Goal: Complete application form: Complete application form

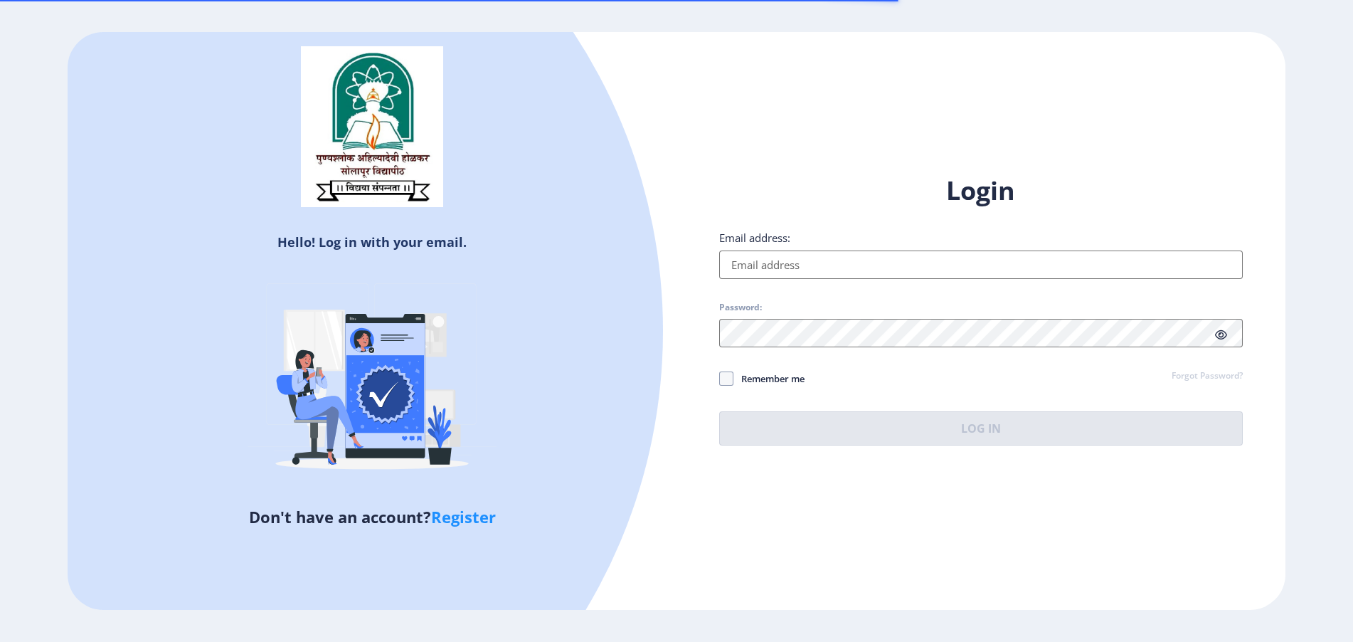
click at [760, 266] on input "Email address:" at bounding box center [981, 264] width 524 height 28
paste input "[EMAIL_ADDRESS][DOMAIN_NAME]"
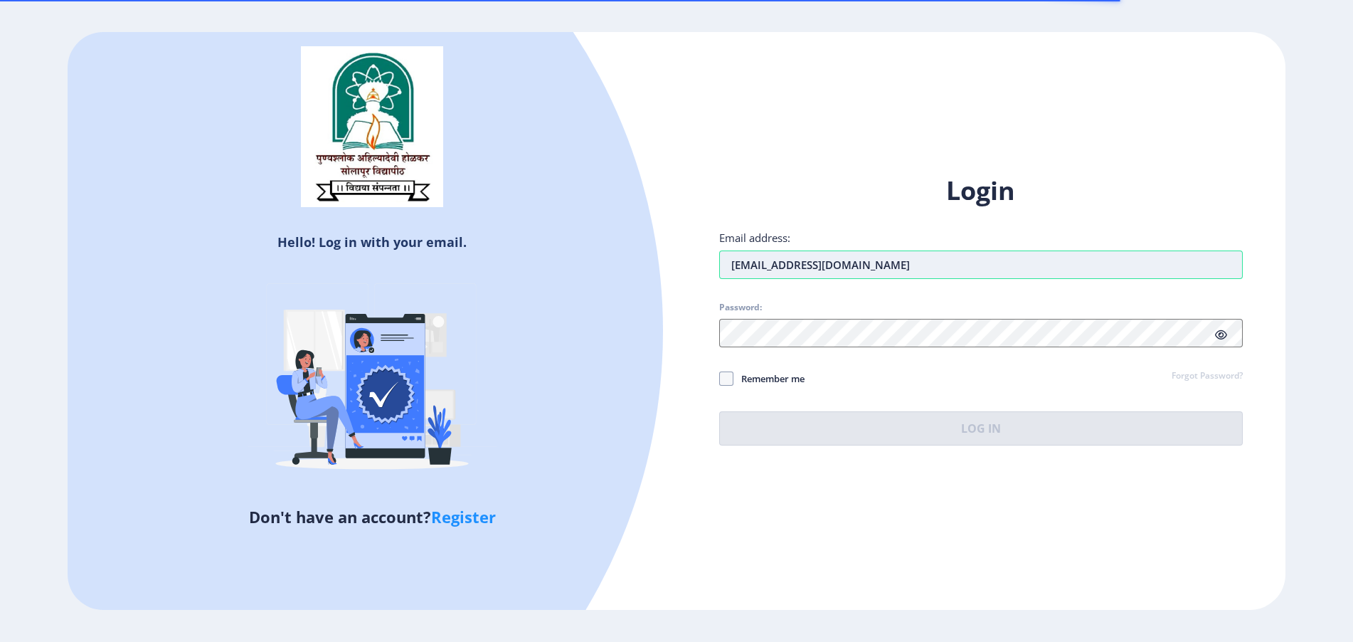
type input "[EMAIL_ADDRESS][DOMAIN_NAME]"
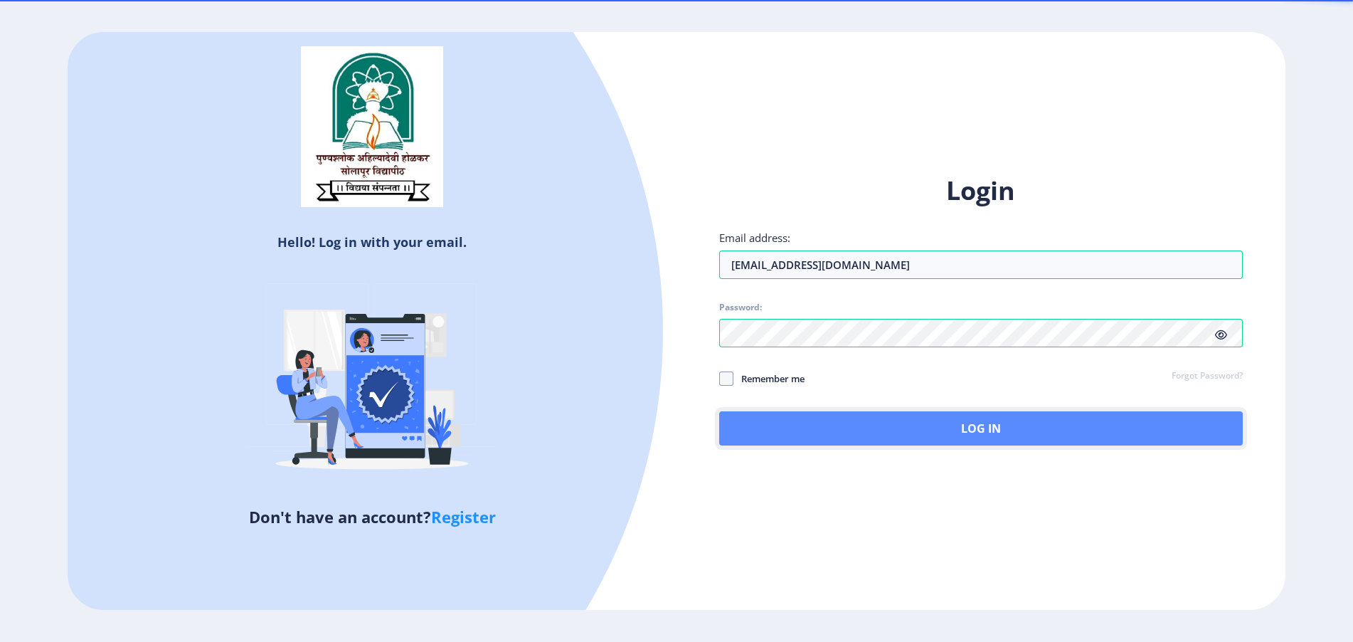
click at [768, 416] on button "Log In" at bounding box center [981, 428] width 524 height 34
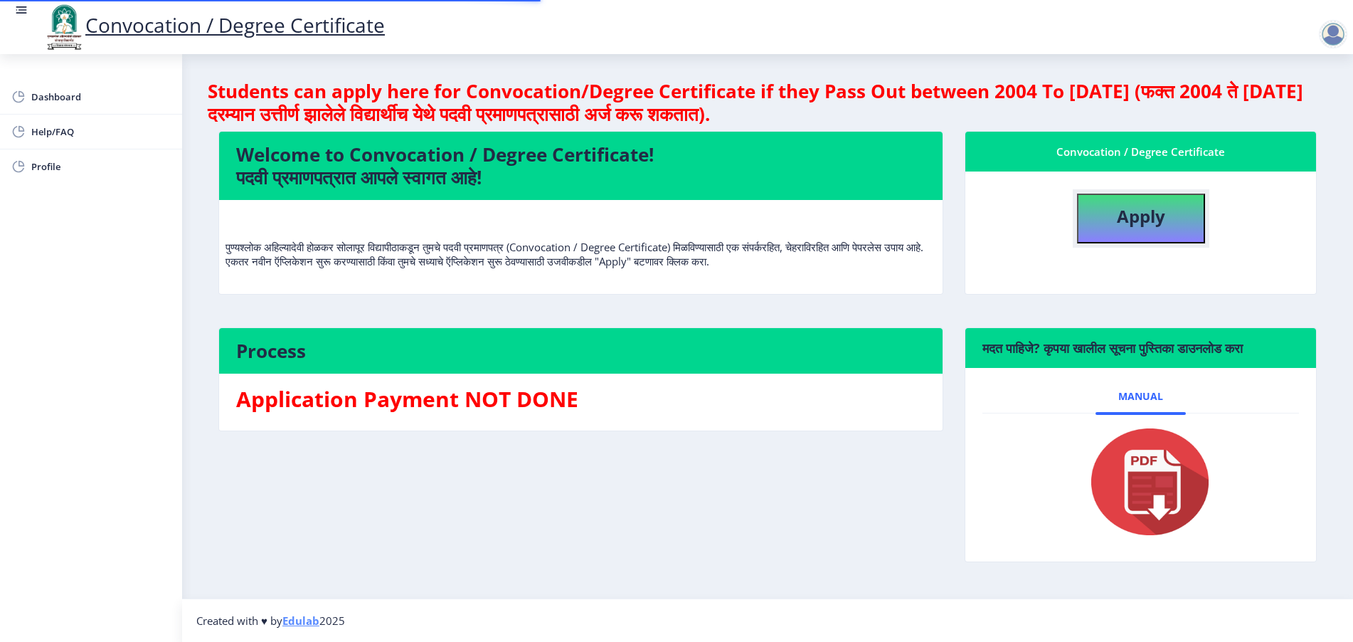
click at [1114, 214] on button "Apply" at bounding box center [1141, 219] width 128 height 50
select select
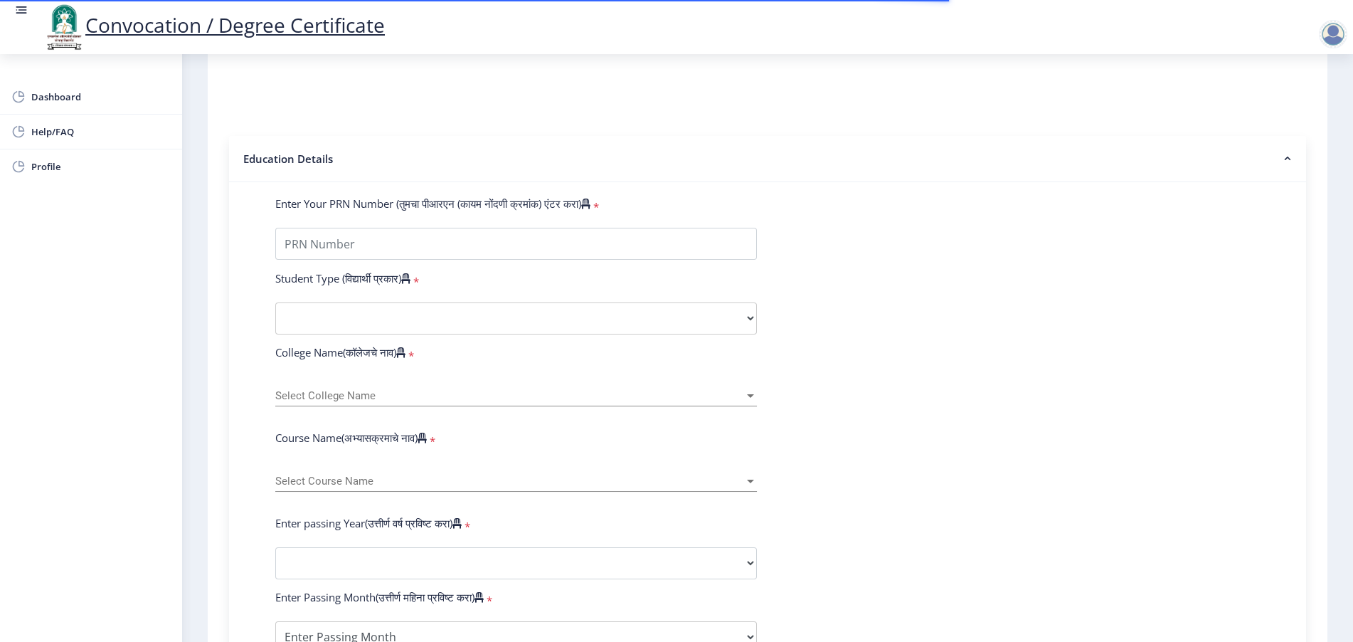
scroll to position [267, 0]
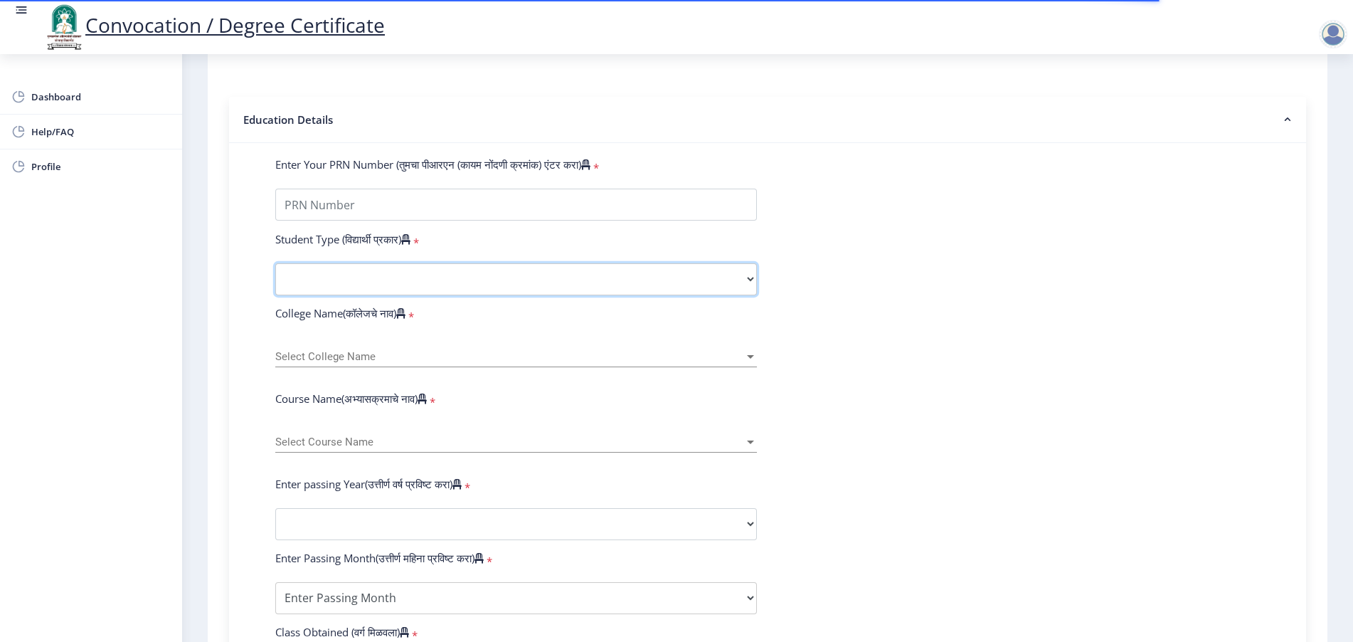
click at [354, 295] on select "Select Student Type Regular External" at bounding box center [516, 279] width 482 height 32
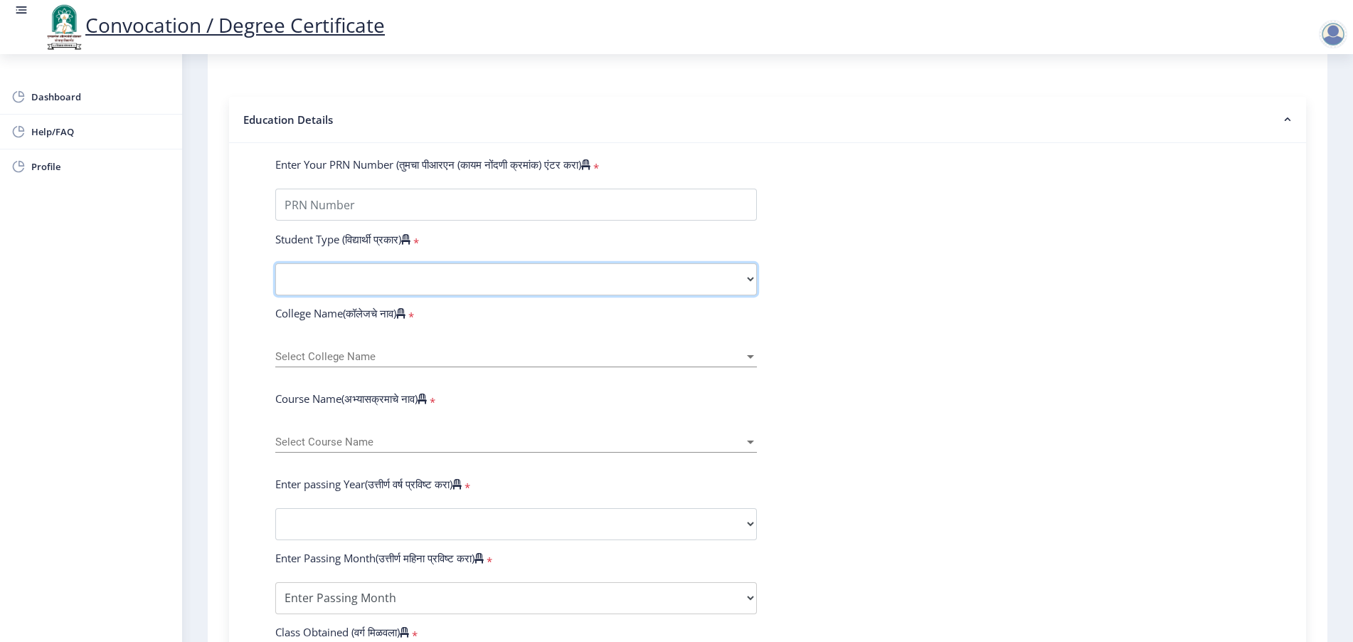
click at [307, 295] on select "Select Student Type Regular External" at bounding box center [516, 279] width 482 height 32
select select "Regular"
click at [275, 277] on select "Select Student Type Regular External" at bounding box center [516, 279] width 482 height 32
click at [405, 363] on span "Select College Name" at bounding box center [509, 357] width 469 height 12
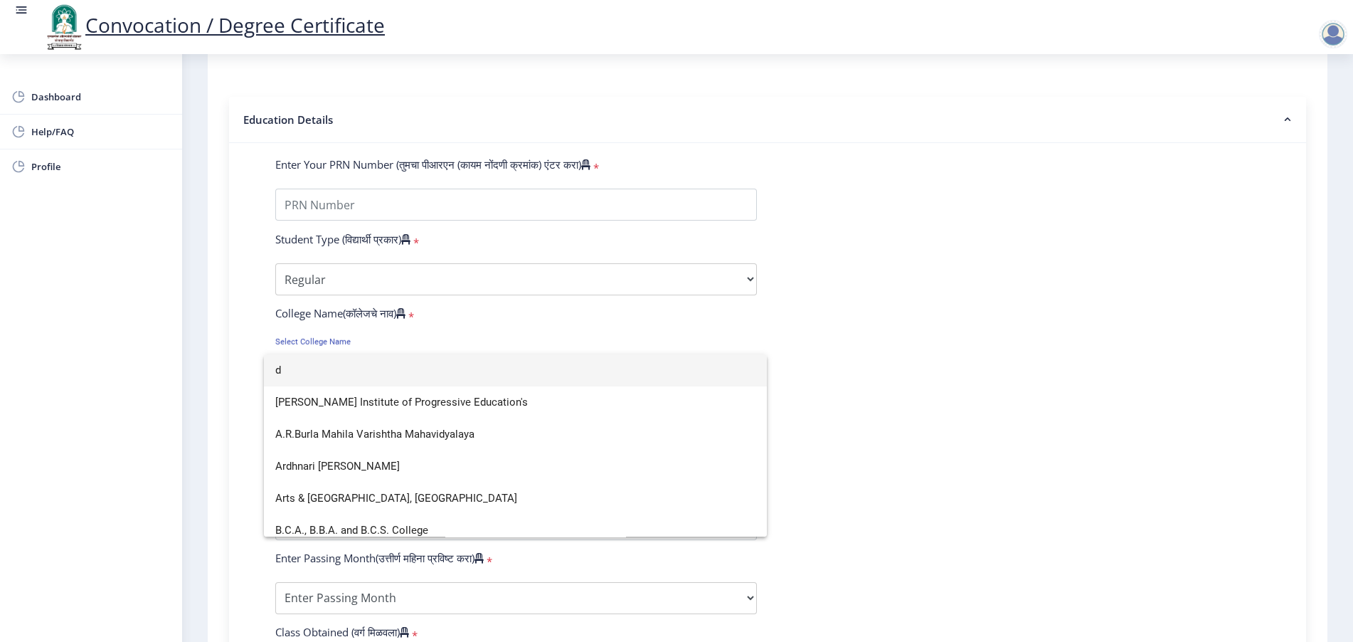
scroll to position [394, 0]
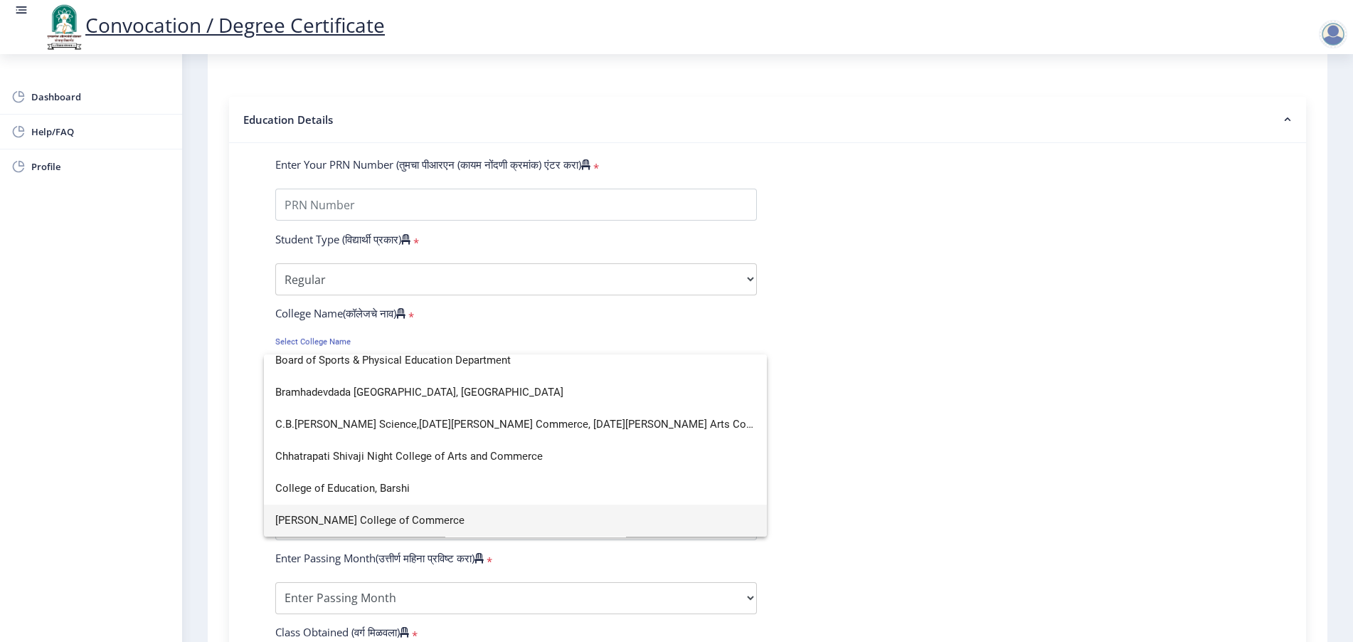
type input "d"
click at [380, 519] on span "[PERSON_NAME] College of Commerce" at bounding box center [515, 520] width 480 height 32
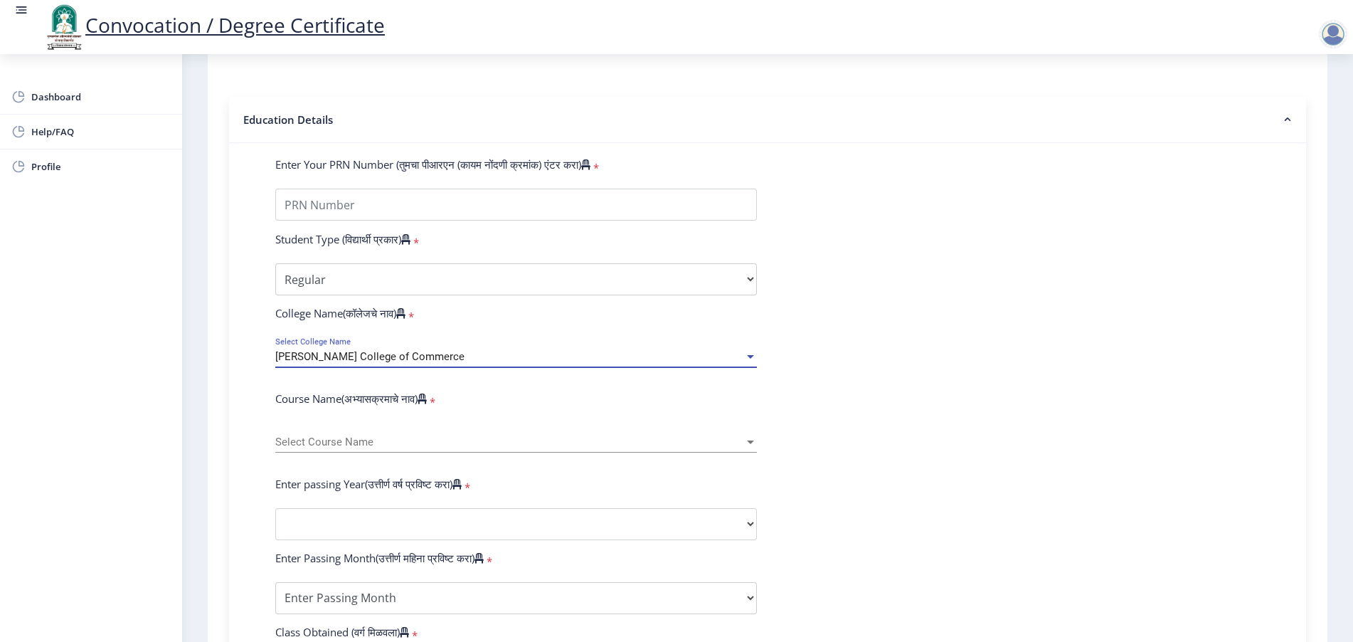
scroll to position [355, 0]
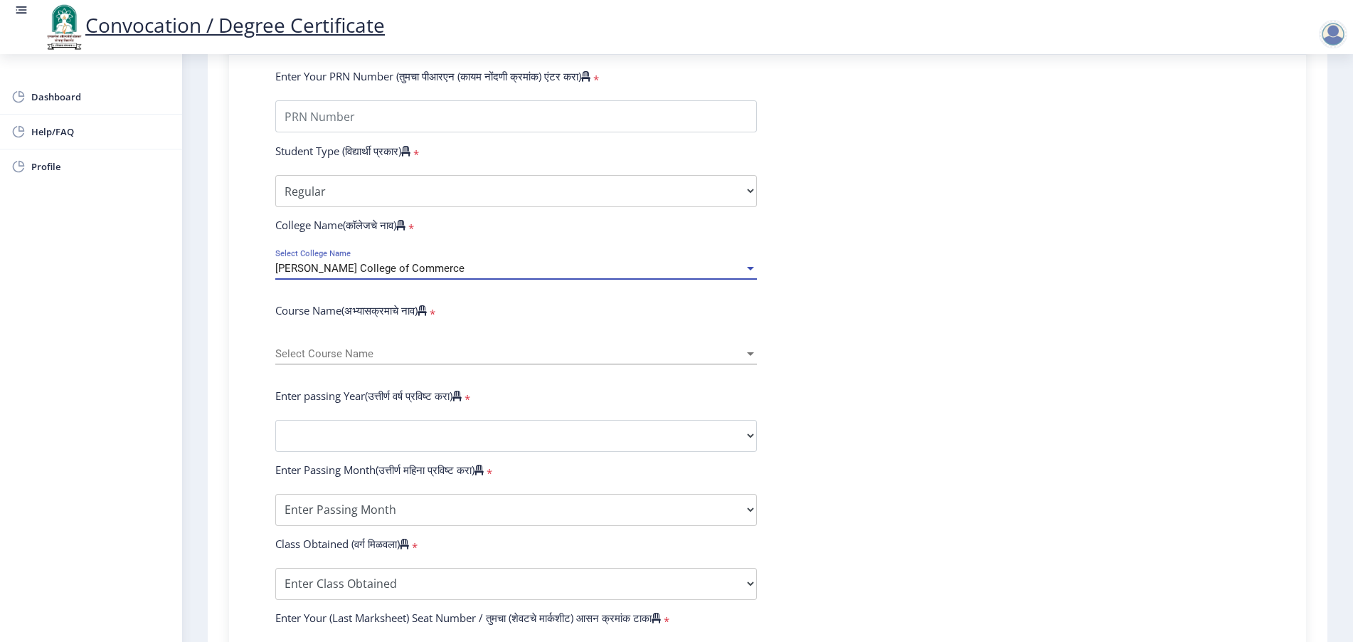
click at [318, 360] on span "Select Course Name" at bounding box center [509, 354] width 469 height 12
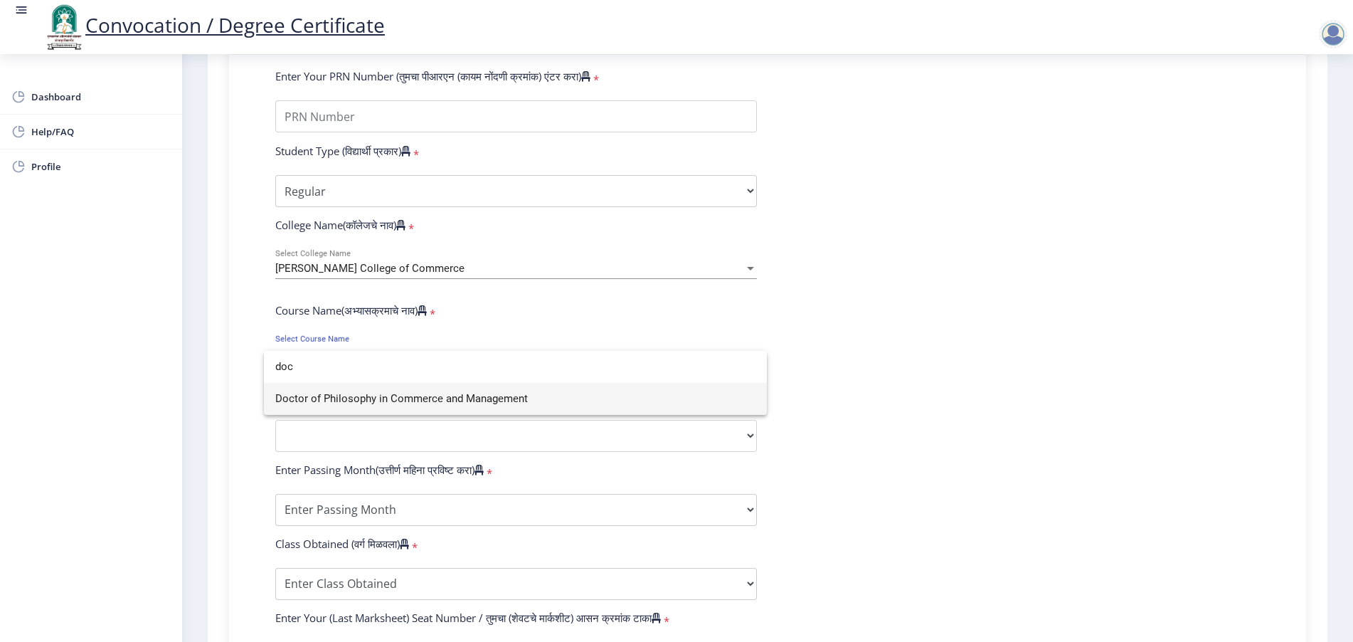
type input "doc"
click at [332, 388] on span "Doctor of Philosophy in Commerce and Management" at bounding box center [515, 399] width 480 height 32
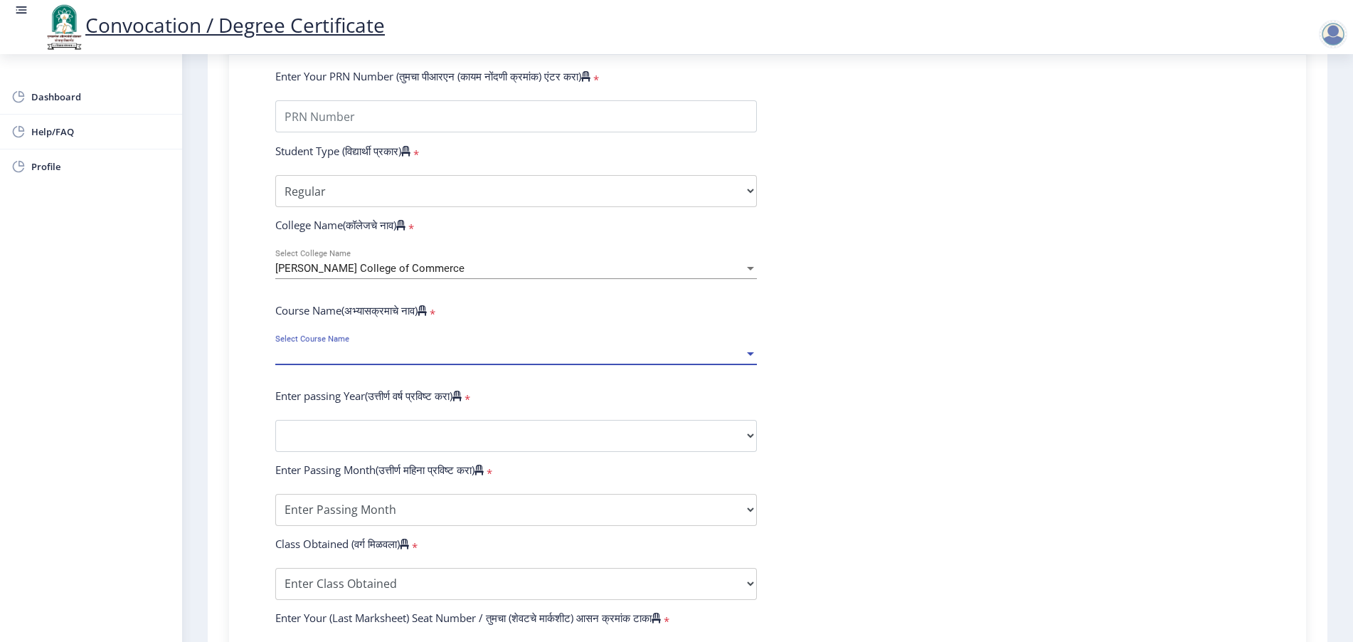
select select "January"
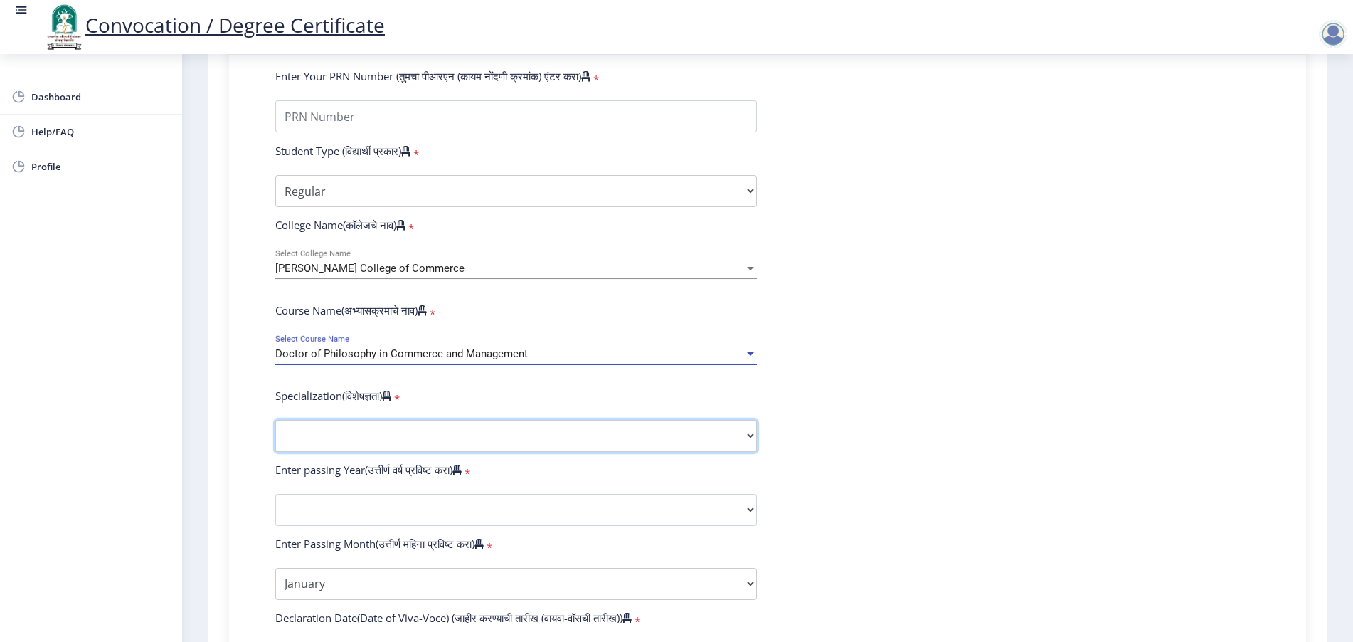
click at [346, 435] on select "Specialization Accountancy Commerce Management Other" at bounding box center [516, 436] width 482 height 32
click at [342, 450] on select "Specialization Accountancy Commerce Management Other" at bounding box center [516, 436] width 482 height 32
click at [327, 447] on select "Specialization Accountancy Commerce Management Other" at bounding box center [516, 436] width 482 height 32
select select "Accountancy"
click at [275, 432] on select "Specialization Accountancy Commerce Management Other" at bounding box center [516, 436] width 482 height 32
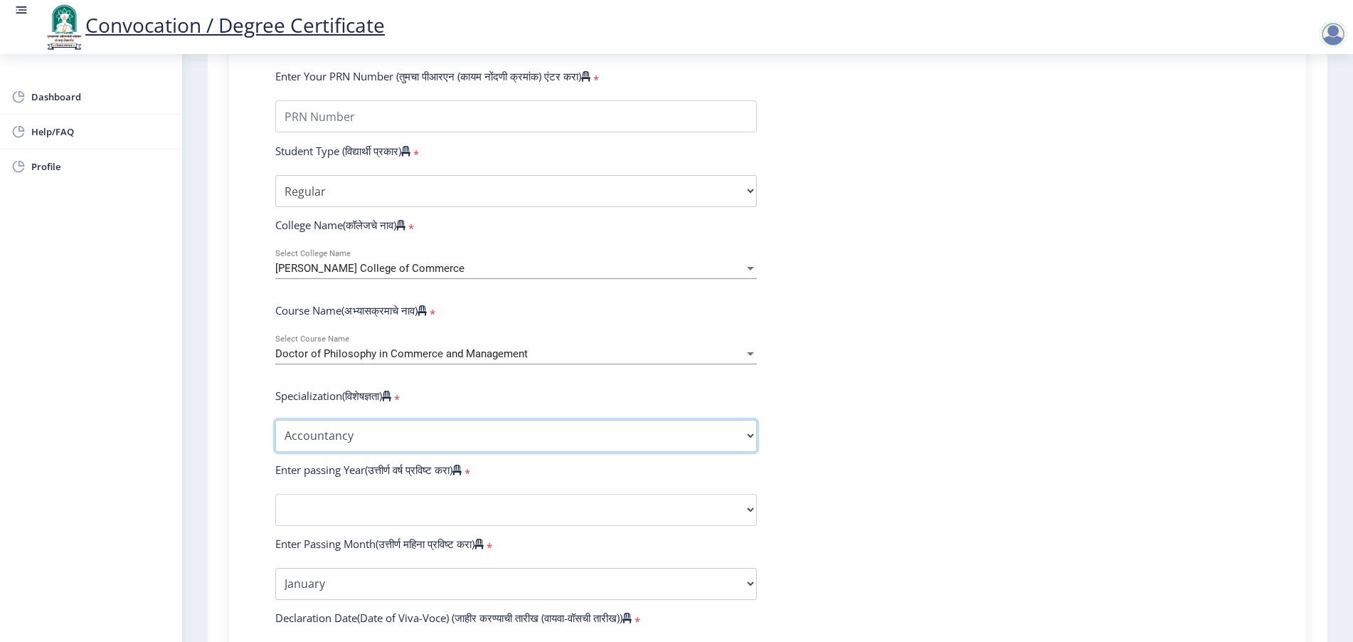
scroll to position [623, 0]
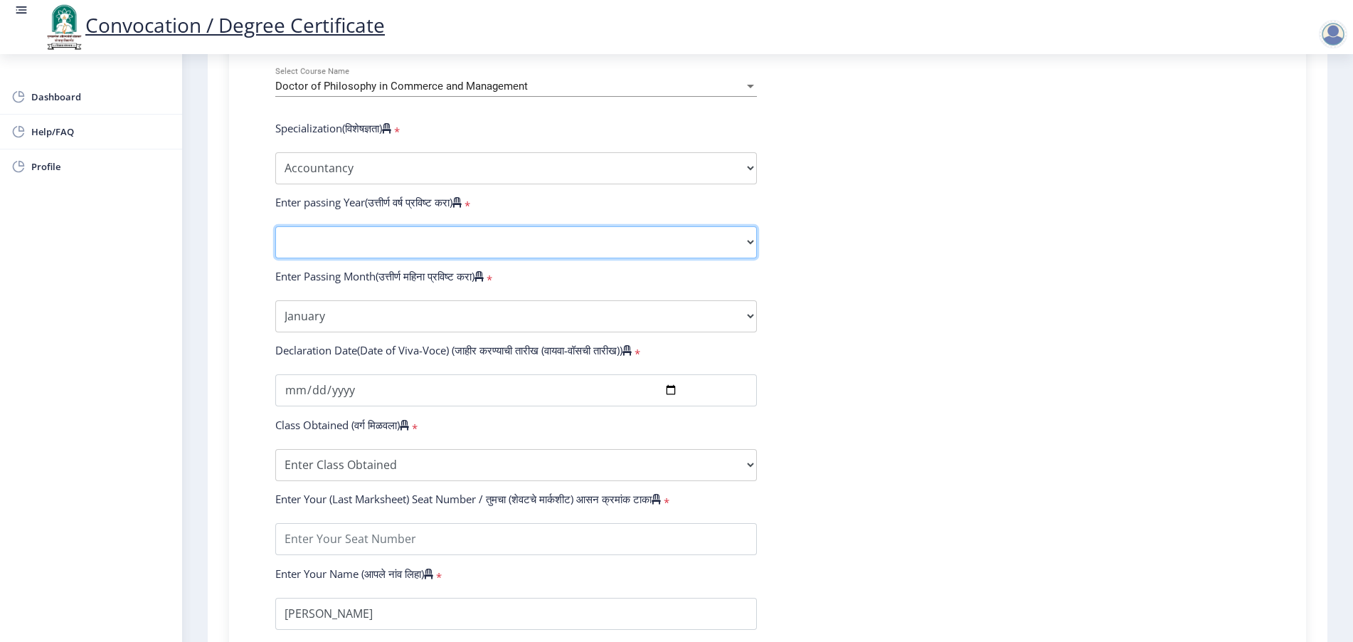
click at [341, 258] on select "2025 2024 2023 2022 2021 2020 2019 2018 2017 2016 2015 2014 2013 2012 2011 2010…" at bounding box center [516, 242] width 482 height 32
click at [321, 245] on select "2025 2024 2023 2022 2021 2020 2019 2018 2017 2016 2015 2014 2013 2012 2011 2010…" at bounding box center [516, 242] width 482 height 32
select select "2025"
click at [275, 239] on select "2025 2024 2023 2022 2021 2020 2019 2018 2017 2016 2015 2014 2013 2012 2011 2010…" at bounding box center [516, 242] width 482 height 32
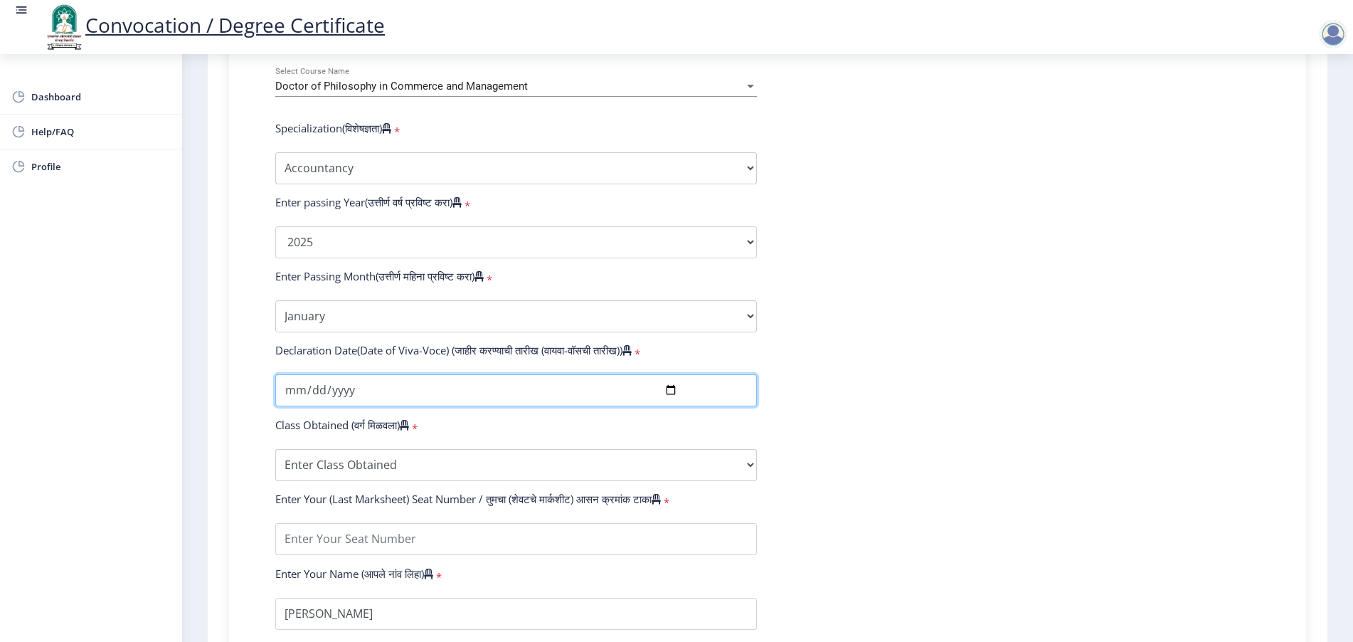
click at [671, 402] on input "date" at bounding box center [516, 390] width 482 height 32
type input "[DATE]"
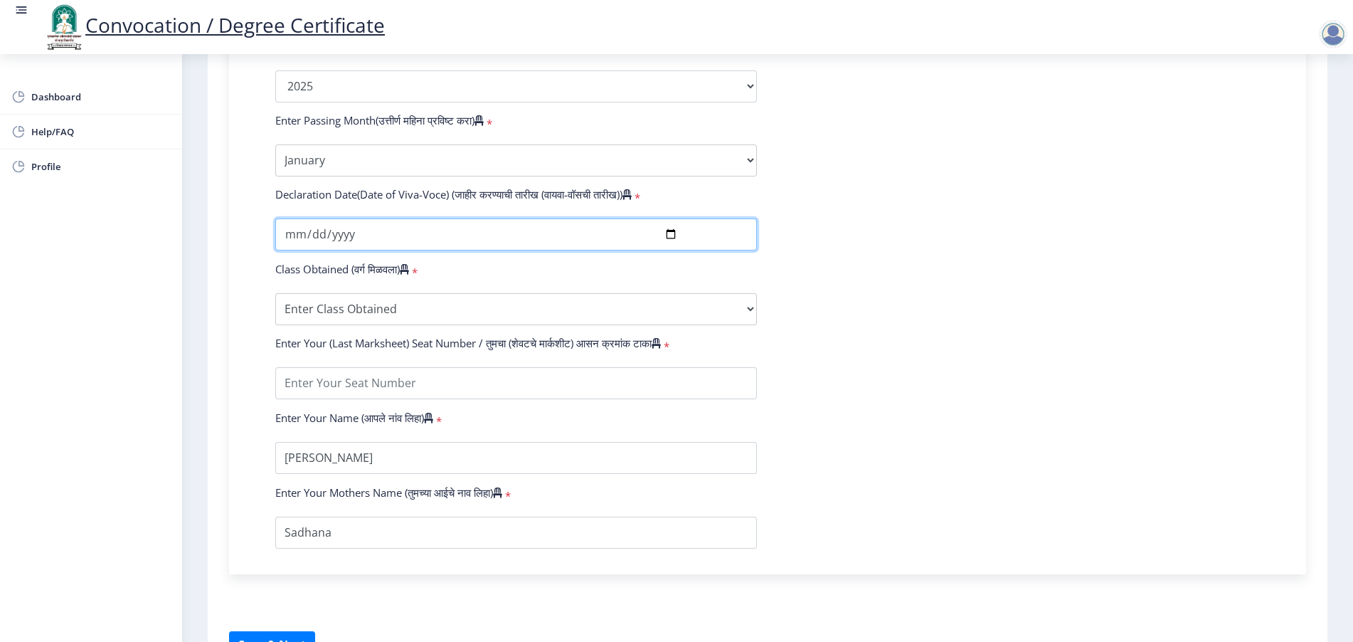
scroll to position [881, 0]
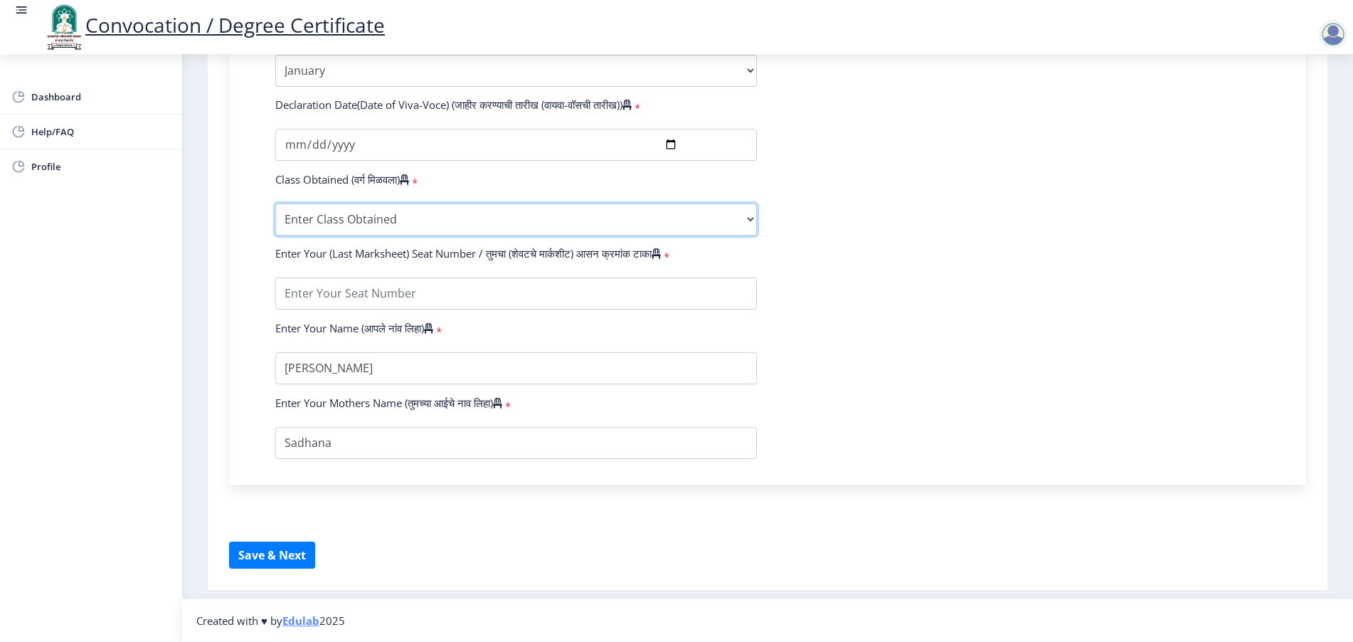
click at [408, 221] on select "Enter Class Obtained FIRST CLASS WITH DISTINCTION FIRST CLASS HIGHER SECOND CLA…" at bounding box center [516, 219] width 482 height 32
select select "PASS CLASS"
click at [275, 203] on select "Enter Class Obtained FIRST CLASS WITH DISTINCTION FIRST CLASS HIGHER SECOND CLA…" at bounding box center [516, 219] width 482 height 32
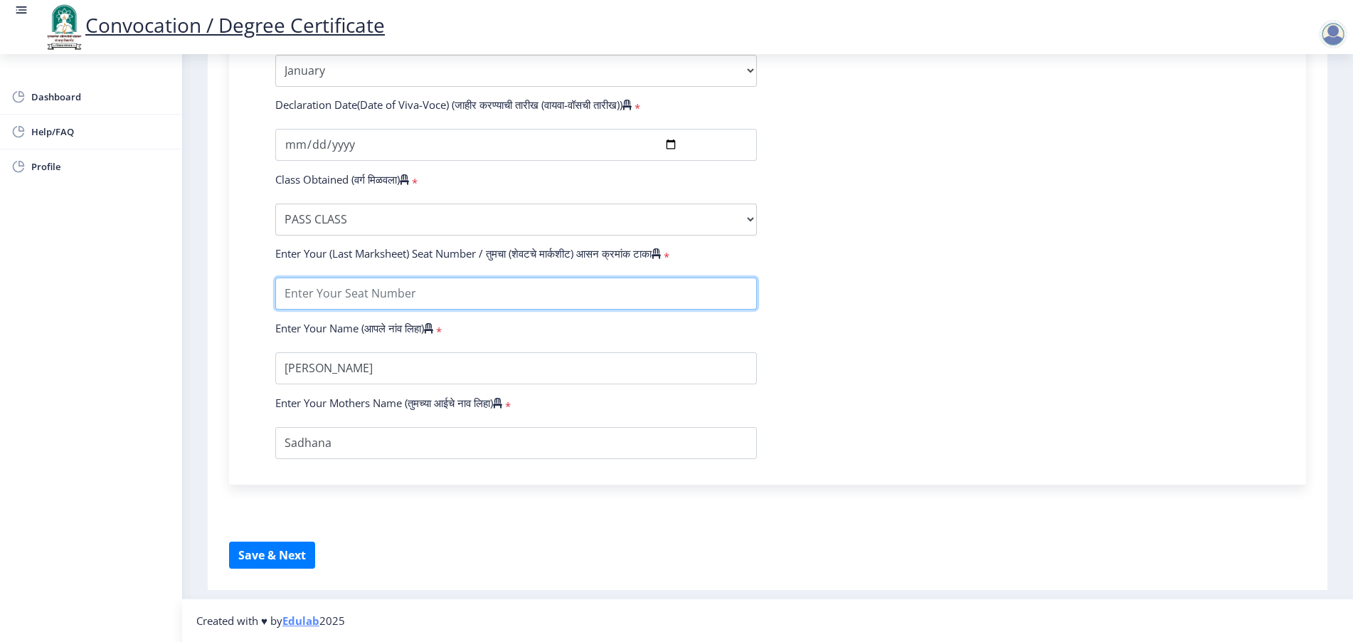
click at [368, 285] on input "textarea" at bounding box center [516, 293] width 482 height 32
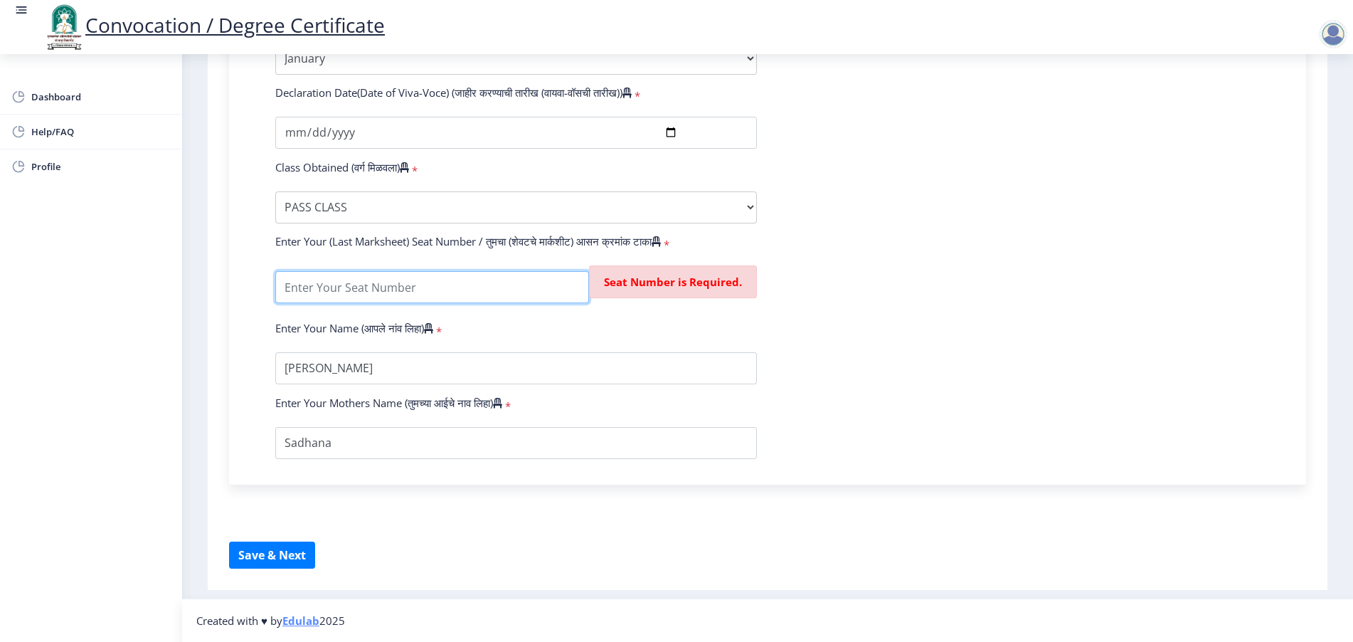
click at [366, 301] on input "textarea" at bounding box center [432, 287] width 314 height 32
paste input "M-246"
click at [301, 302] on input "textarea" at bounding box center [417, 287] width 285 height 32
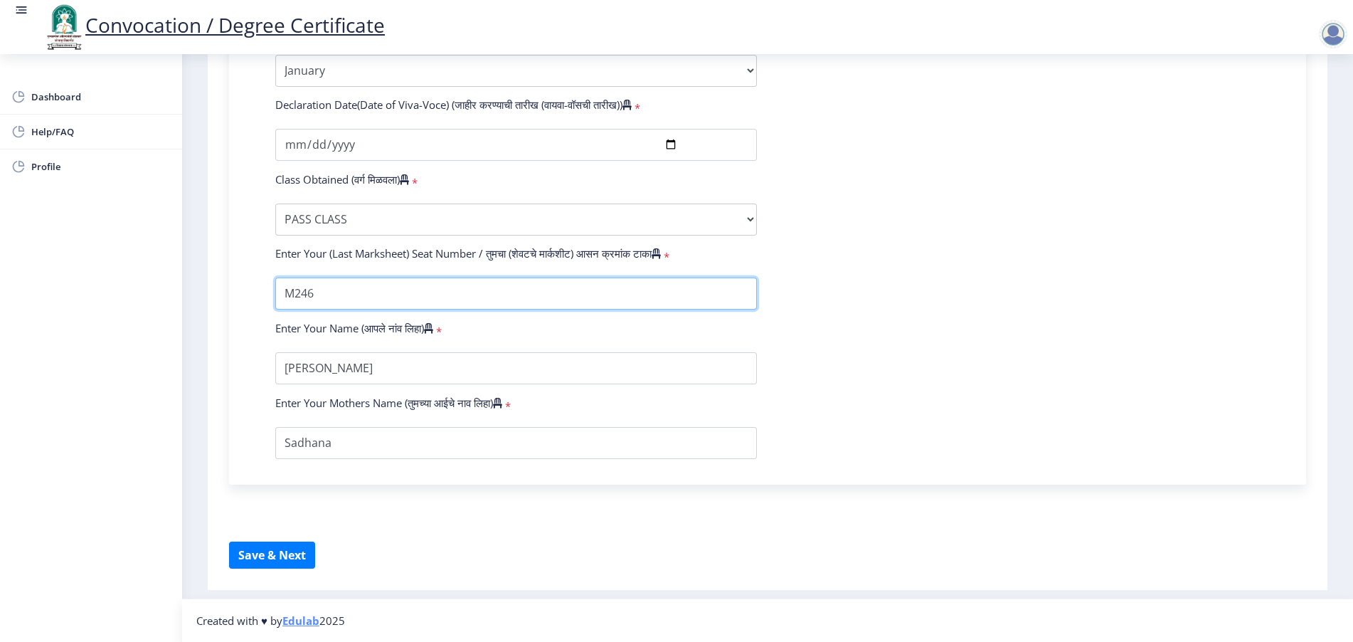
click at [365, 289] on input "textarea" at bounding box center [516, 293] width 482 height 32
type input "M246"
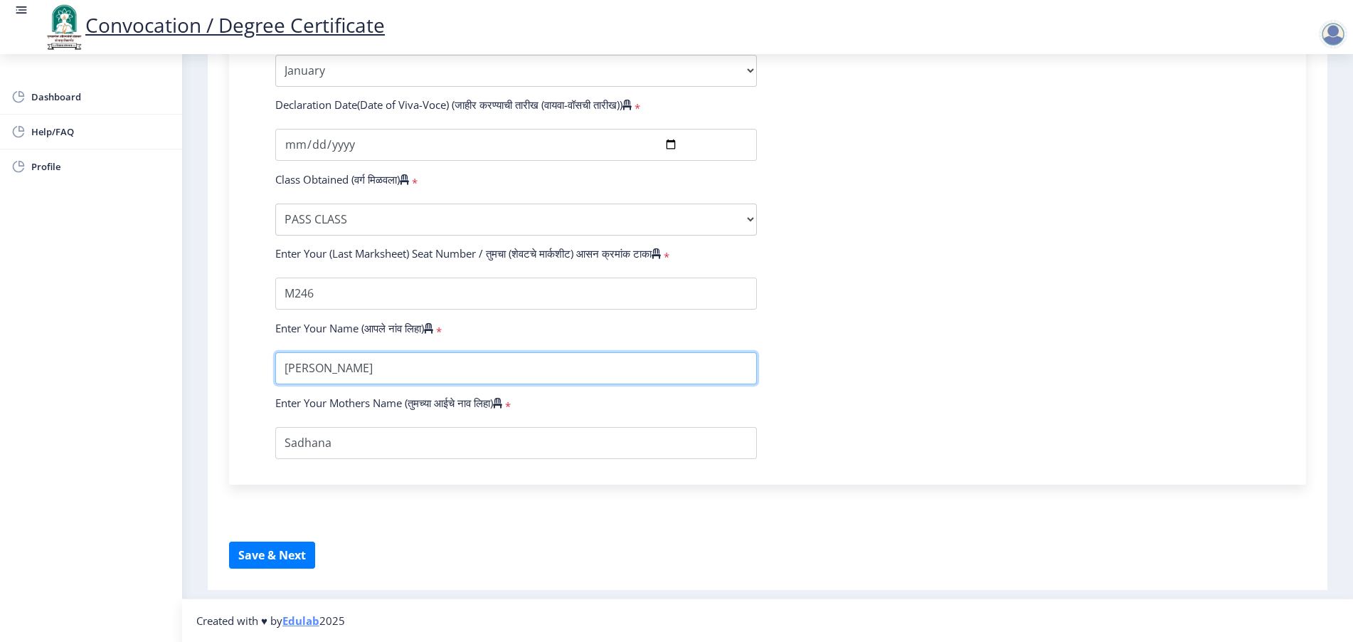
drag, startPoint x: 450, startPoint y: 363, endPoint x: 95, endPoint y: 332, distance: 356.4
paste input "CHAUDHARY [PERSON_NAME]"
type input "CHAUDHARY [PERSON_NAME]"
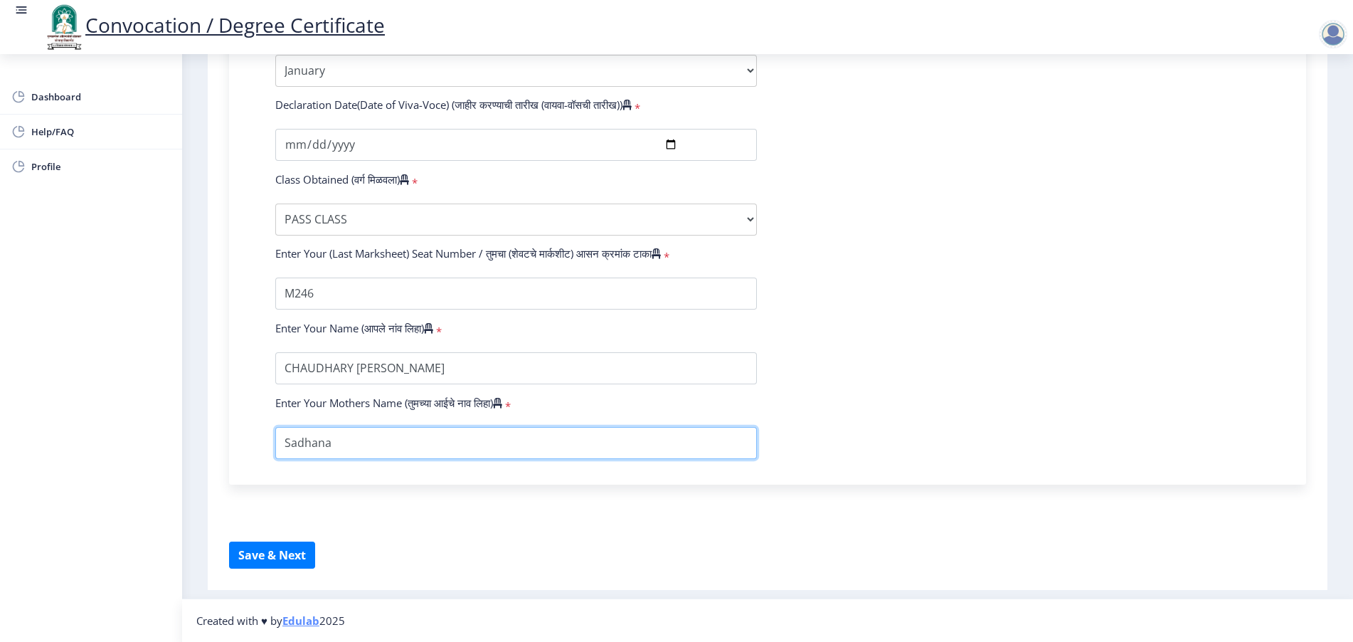
click at [388, 441] on input "textarea" at bounding box center [516, 443] width 482 height 32
drag, startPoint x: 363, startPoint y: 448, endPoint x: 265, endPoint y: 448, distance: 98.2
click at [265, 448] on div at bounding box center [516, 443] width 503 height 32
click at [508, 453] on input "textarea" at bounding box center [516, 443] width 482 height 32
type input "SADHANA"
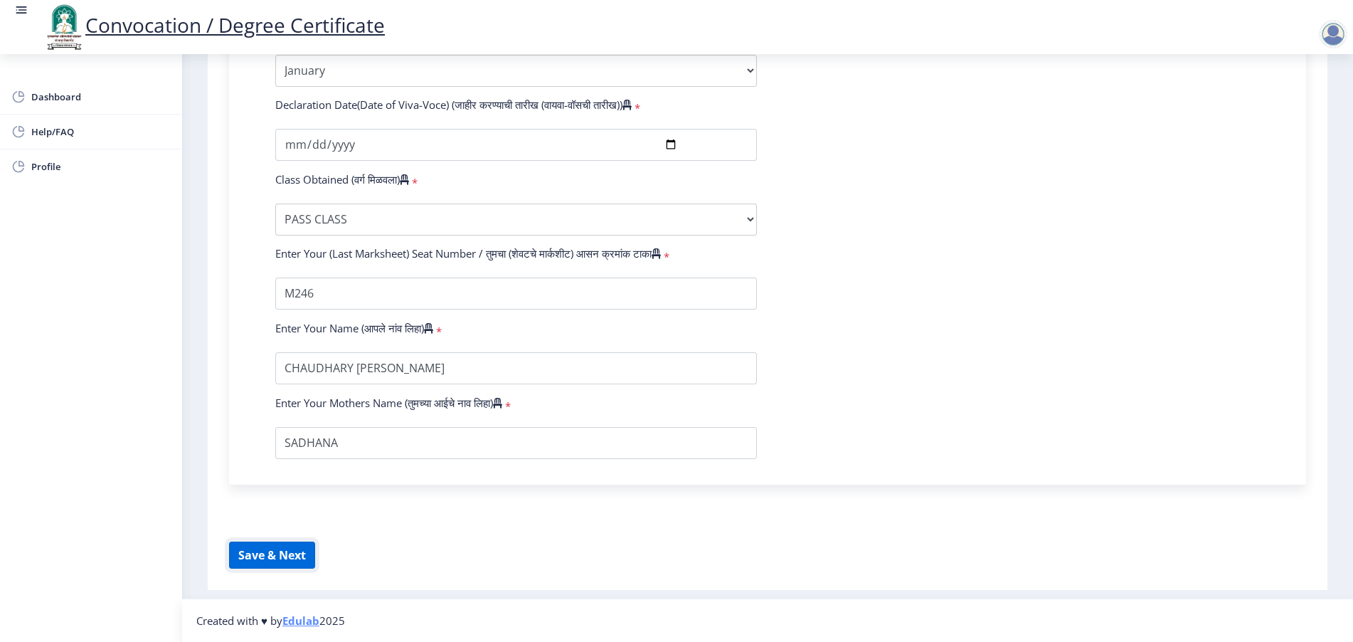
click at [262, 550] on button "Save & Next" at bounding box center [272, 554] width 86 height 27
click at [284, 562] on button "Save & Next" at bounding box center [272, 554] width 86 height 27
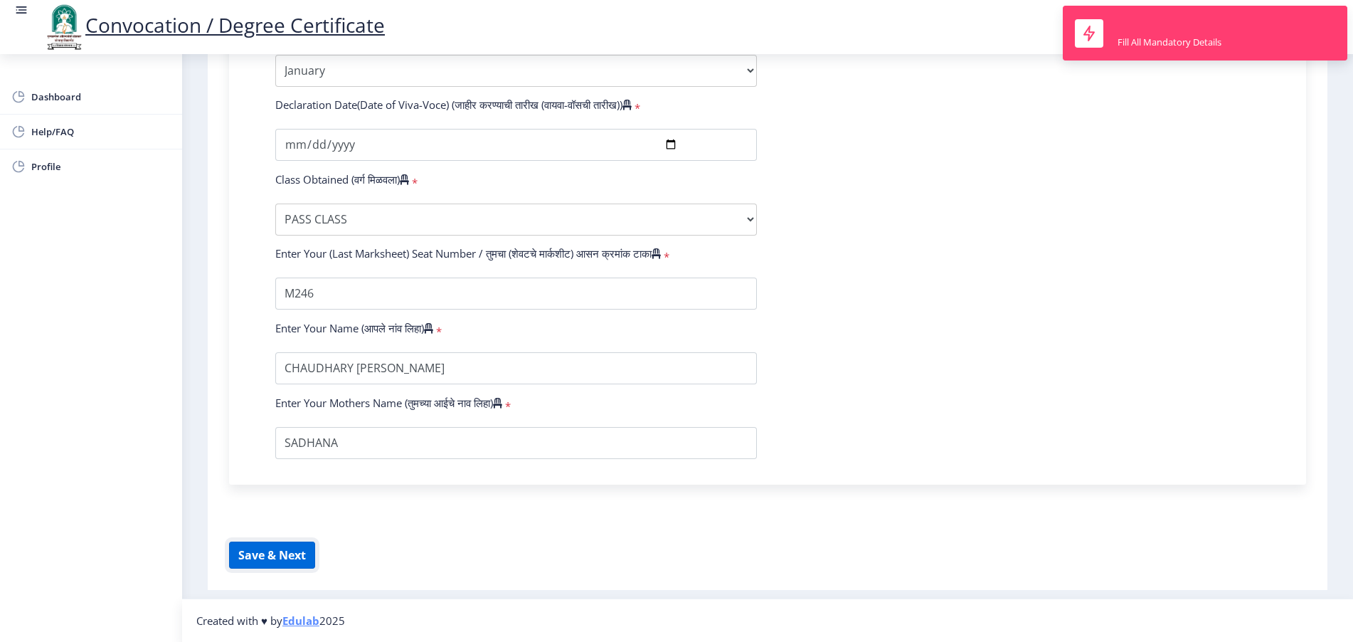
click at [284, 562] on button "Save & Next" at bounding box center [272, 554] width 86 height 27
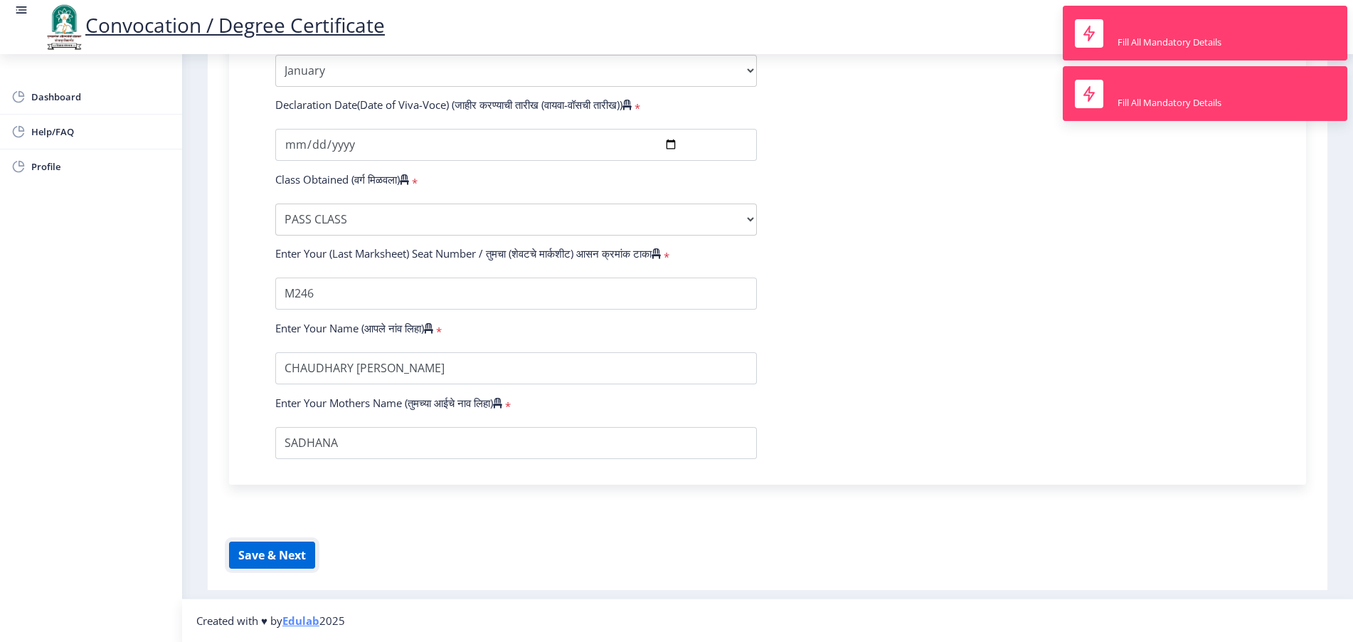
click at [282, 563] on button "Save & Next" at bounding box center [272, 554] width 86 height 27
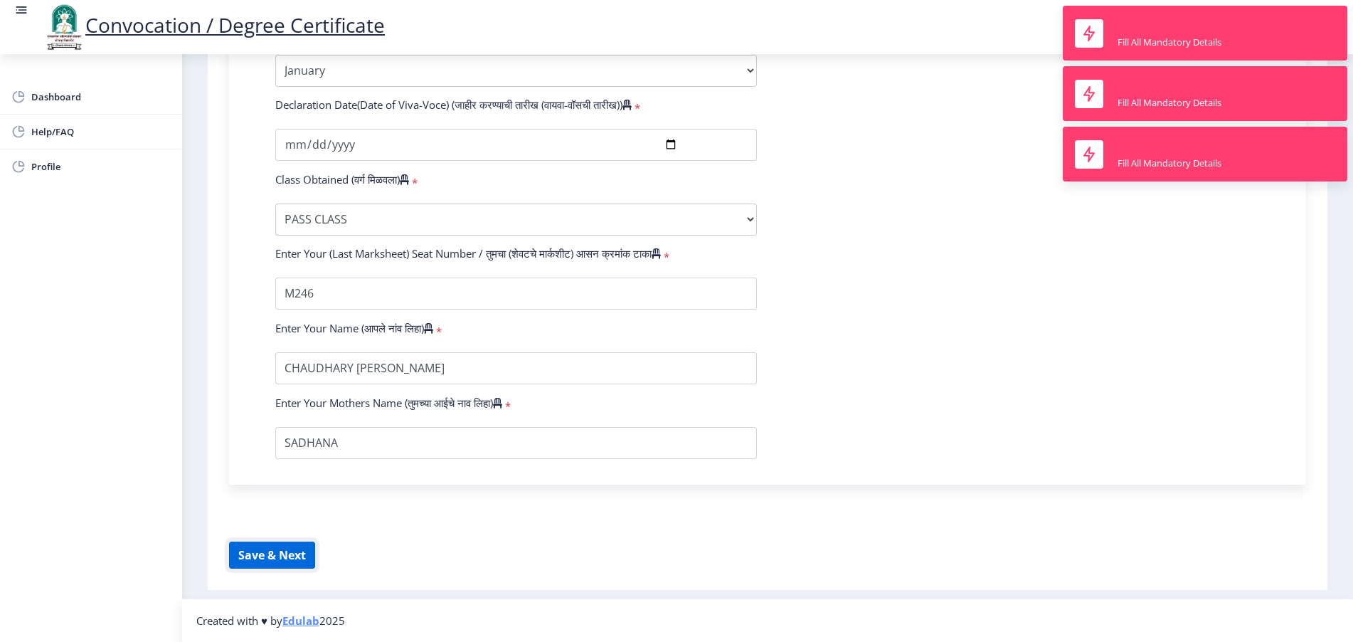
click at [282, 563] on button "Save & Next" at bounding box center [272, 554] width 86 height 27
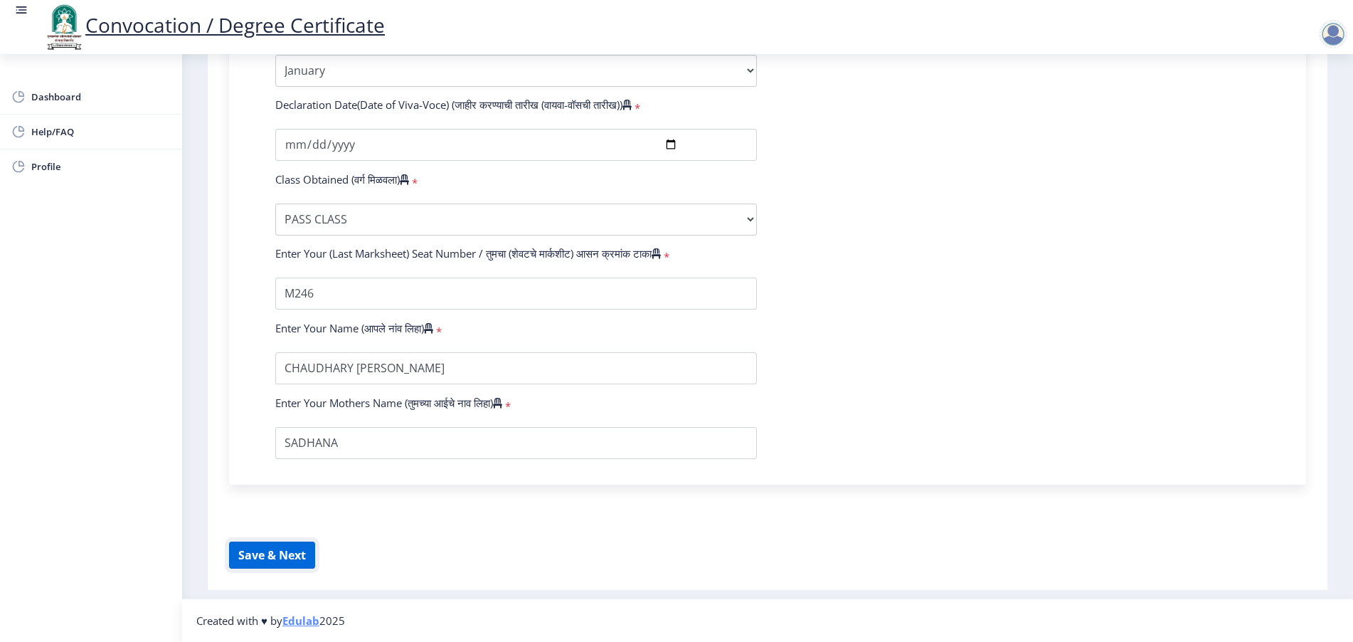
click at [257, 555] on button "Save & Next" at bounding box center [272, 554] width 86 height 27
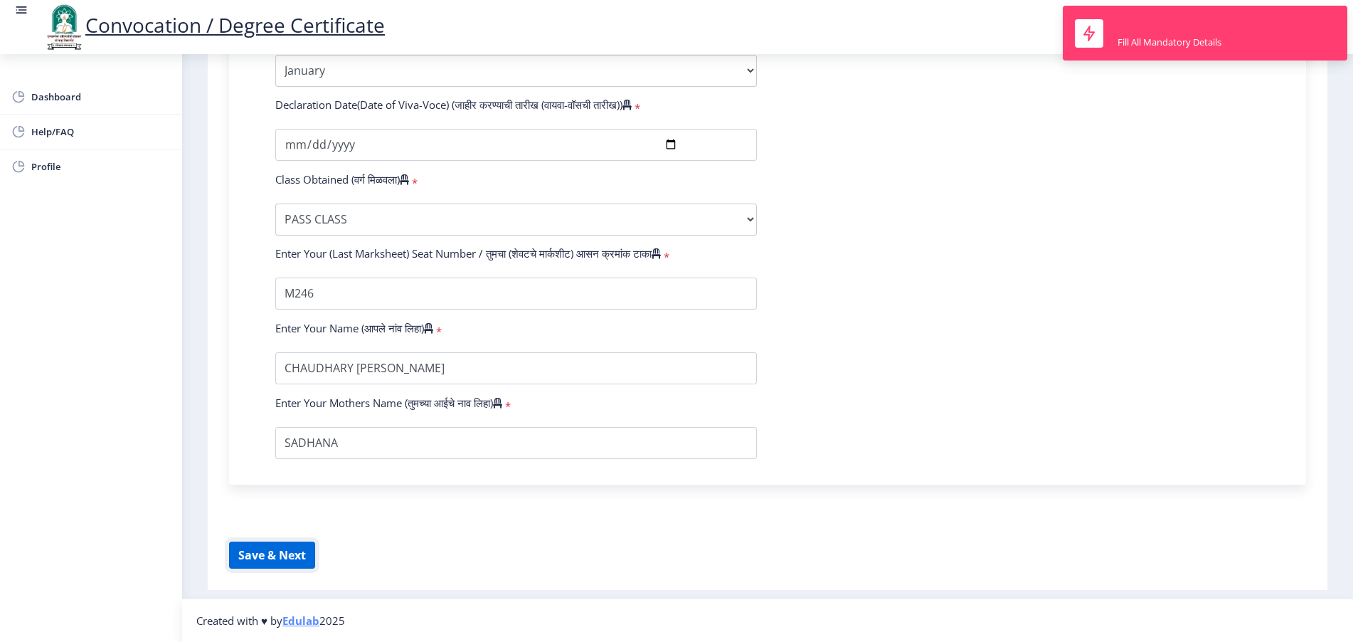
click at [257, 555] on button "Save & Next" at bounding box center [272, 554] width 86 height 27
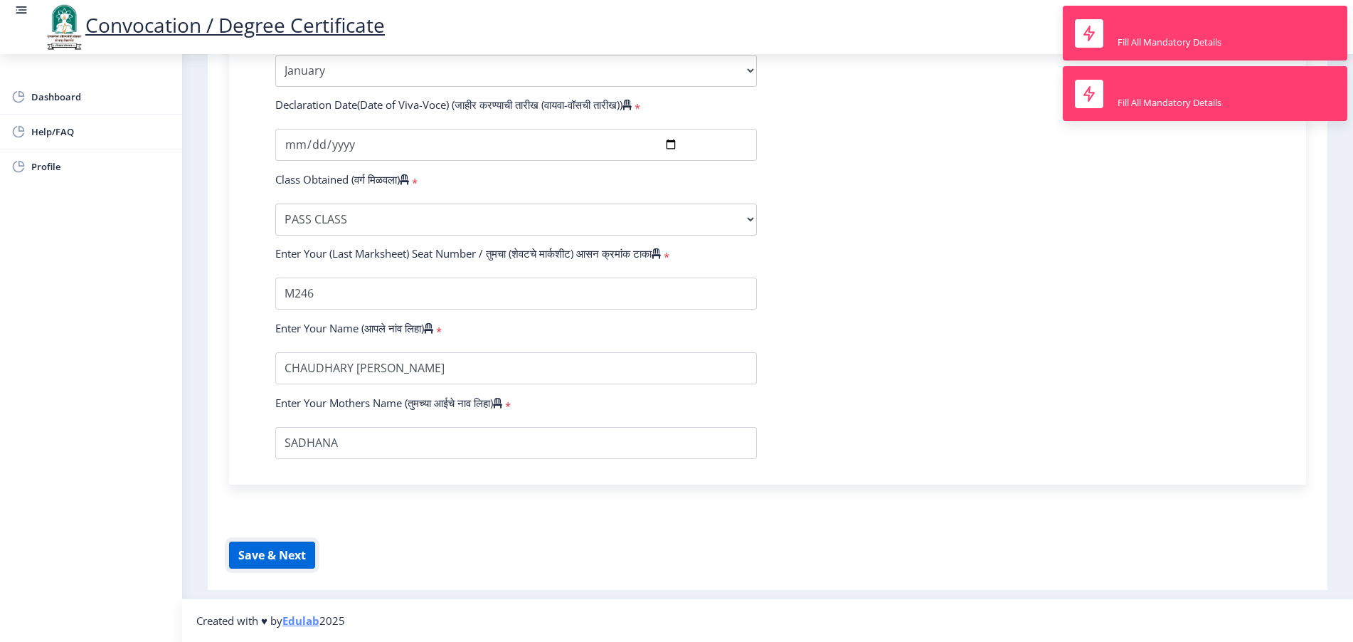
click at [257, 555] on button "Save & Next" at bounding box center [272, 554] width 86 height 27
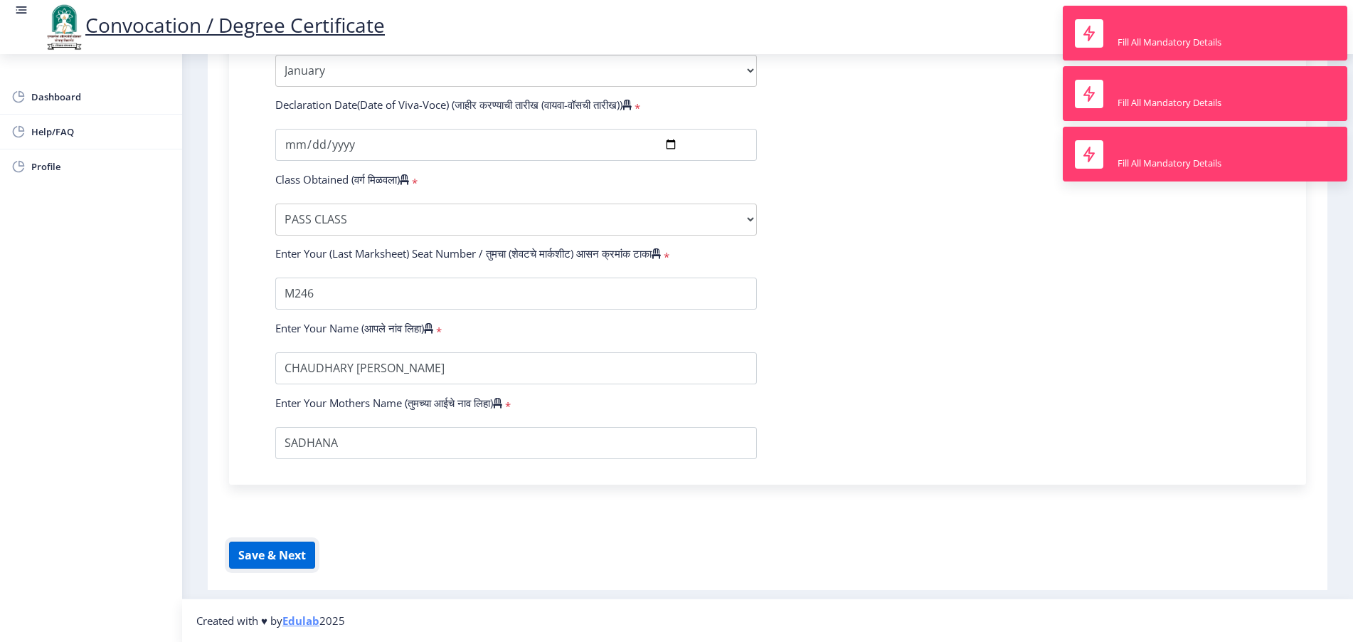
click at [256, 556] on button "Save & Next" at bounding box center [272, 554] width 86 height 27
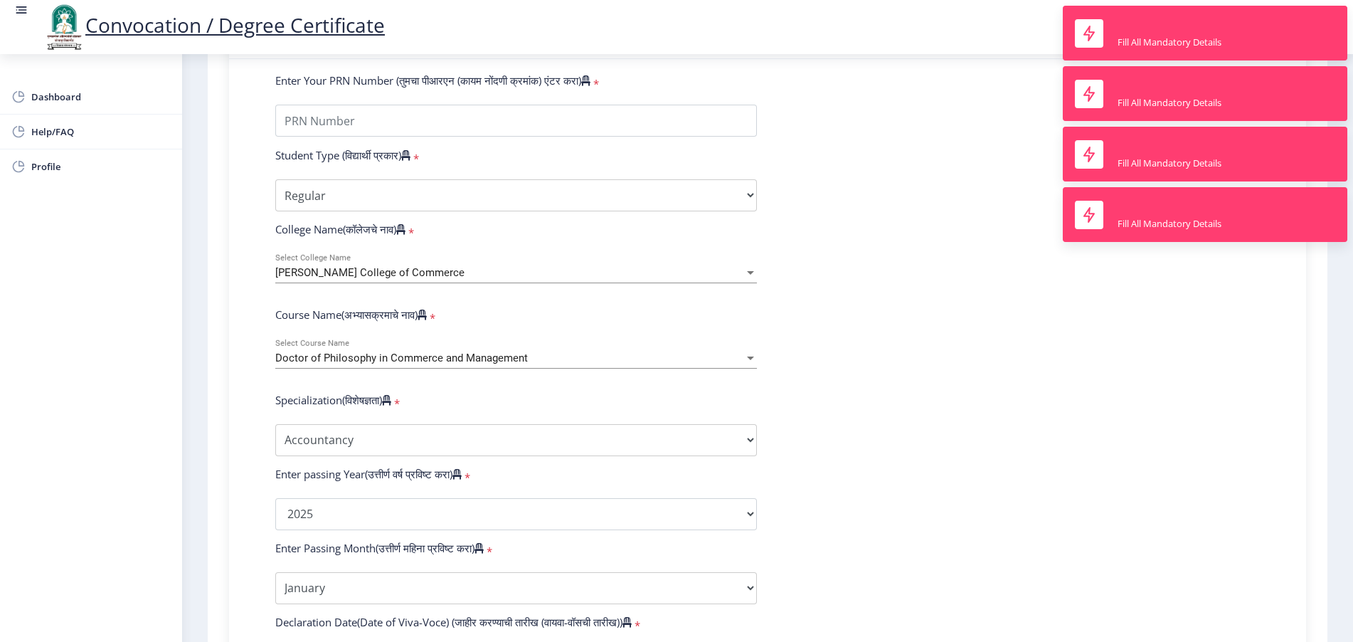
scroll to position [80, 0]
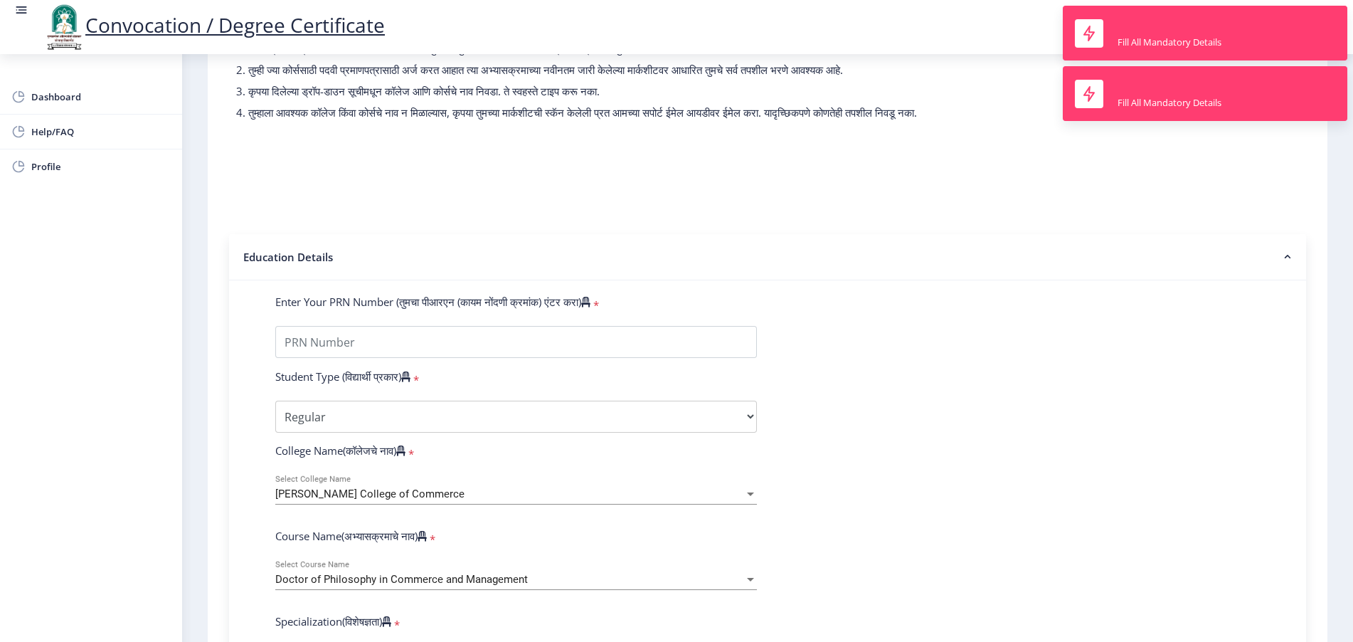
scroll to position [169, 0]
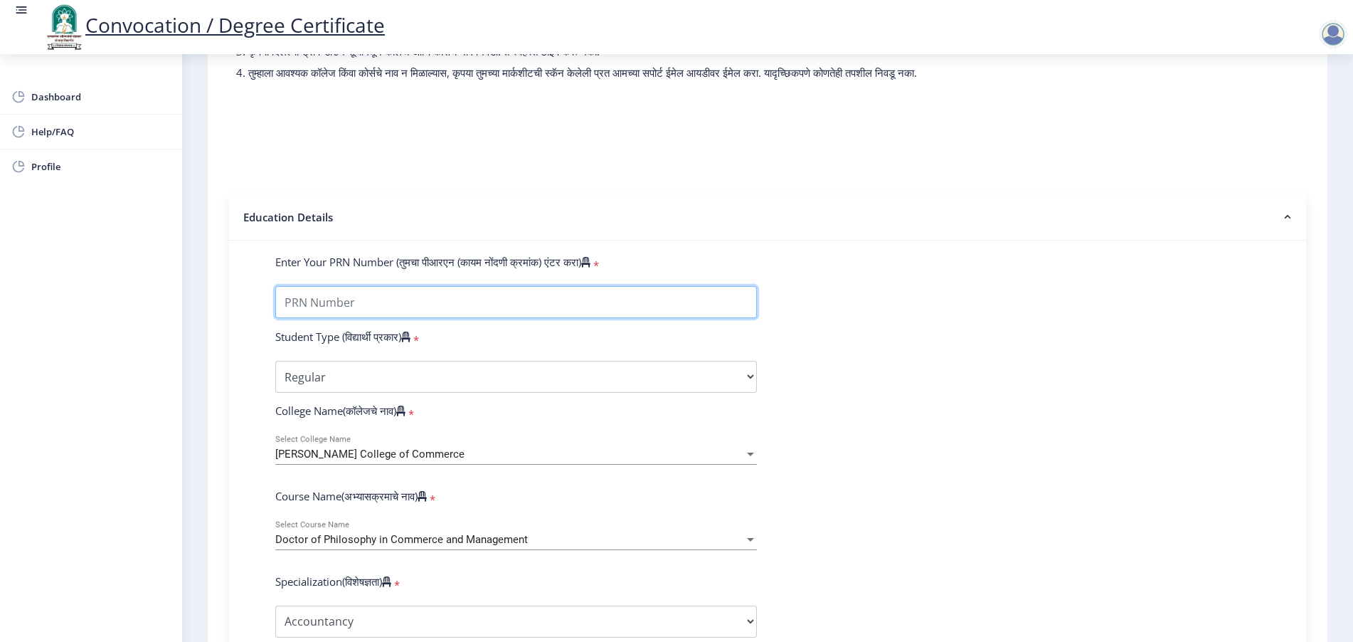
click at [401, 318] on input "Enter Your PRN Number (तुमचा पीआरएन (कायम नोंदणी क्रमांक) एंटर करा)" at bounding box center [516, 302] width 482 height 32
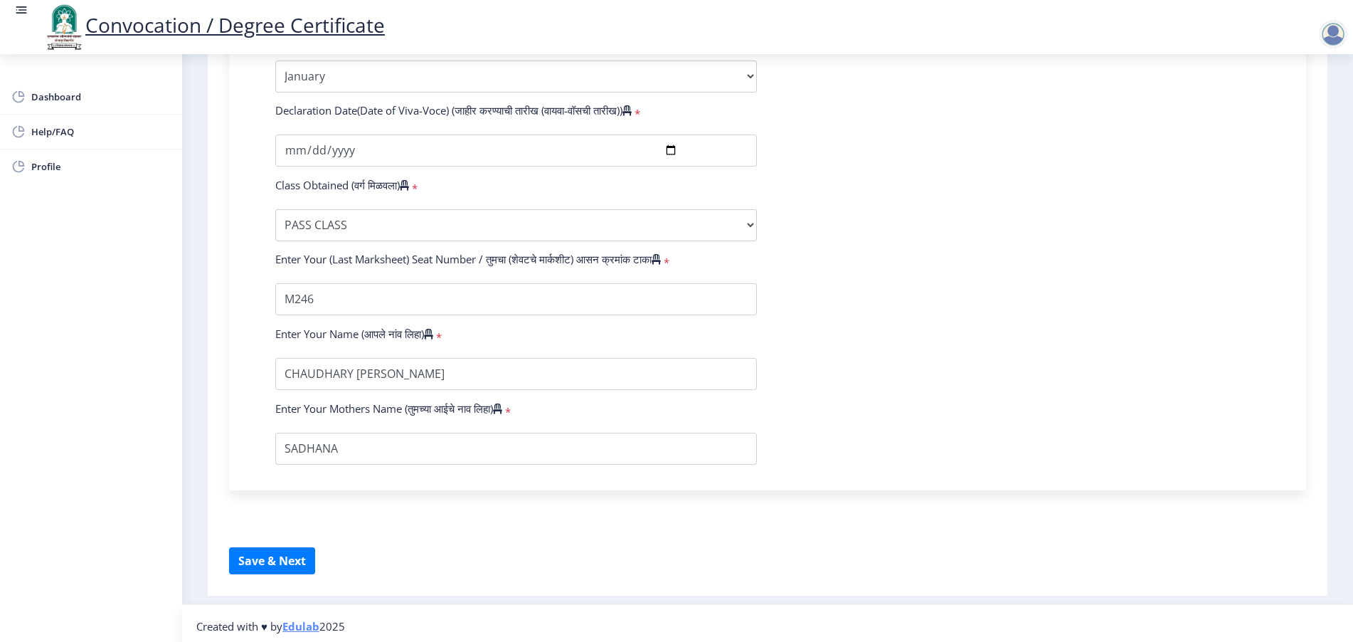
scroll to position [881, 0]
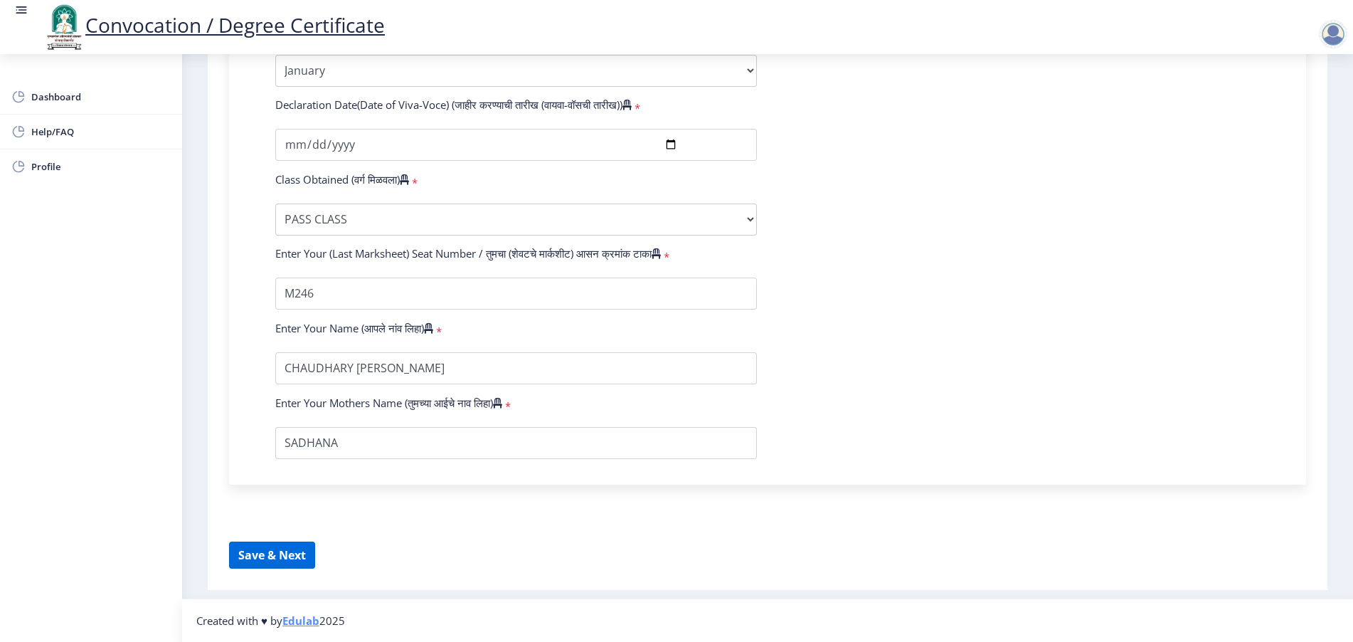
type input "000000"
click at [266, 559] on button "Save & Next" at bounding box center [272, 554] width 86 height 27
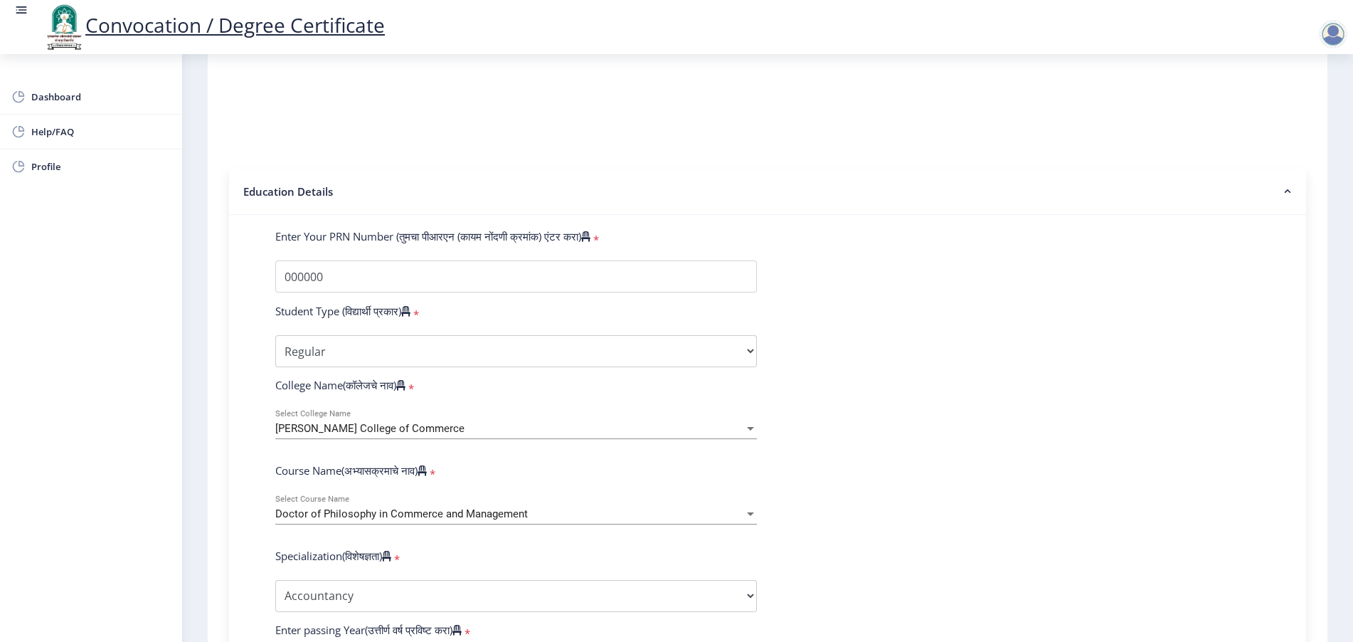
scroll to position [169, 0]
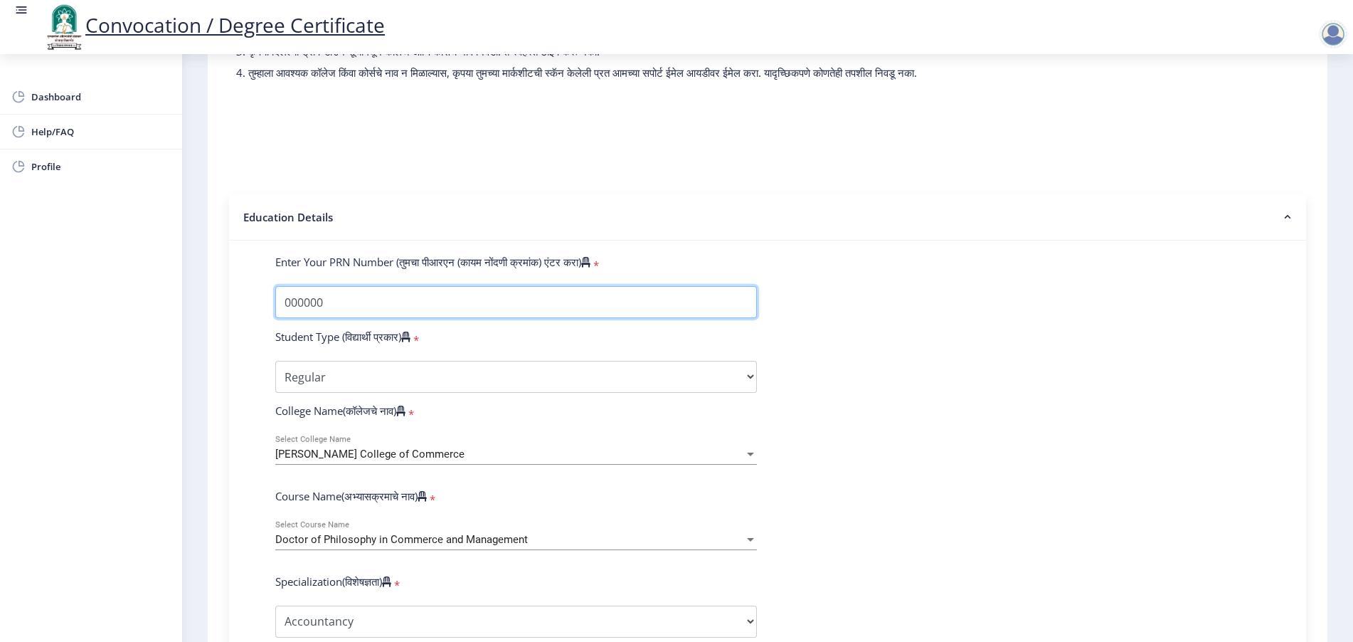
click at [350, 307] on input "Enter Your PRN Number (तुमचा पीआरएन (कायम नोंदणी क्रमांक) एंटर करा)" at bounding box center [516, 302] width 482 height 32
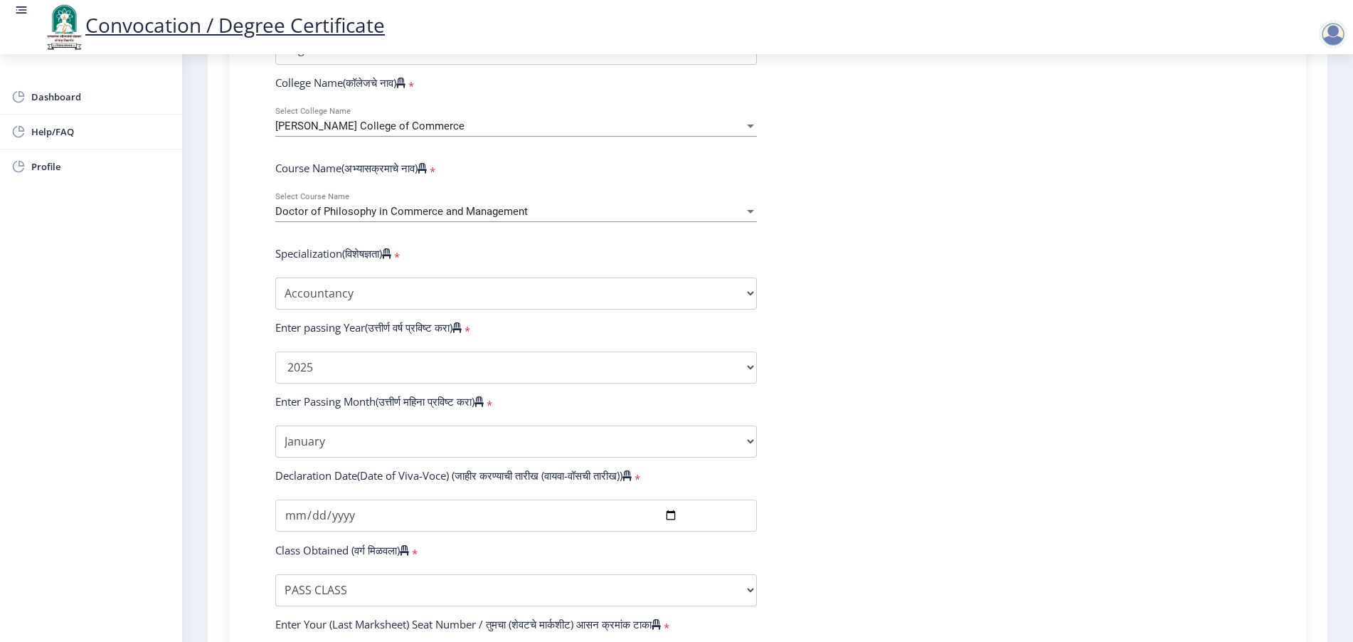
scroll to position [525, 0]
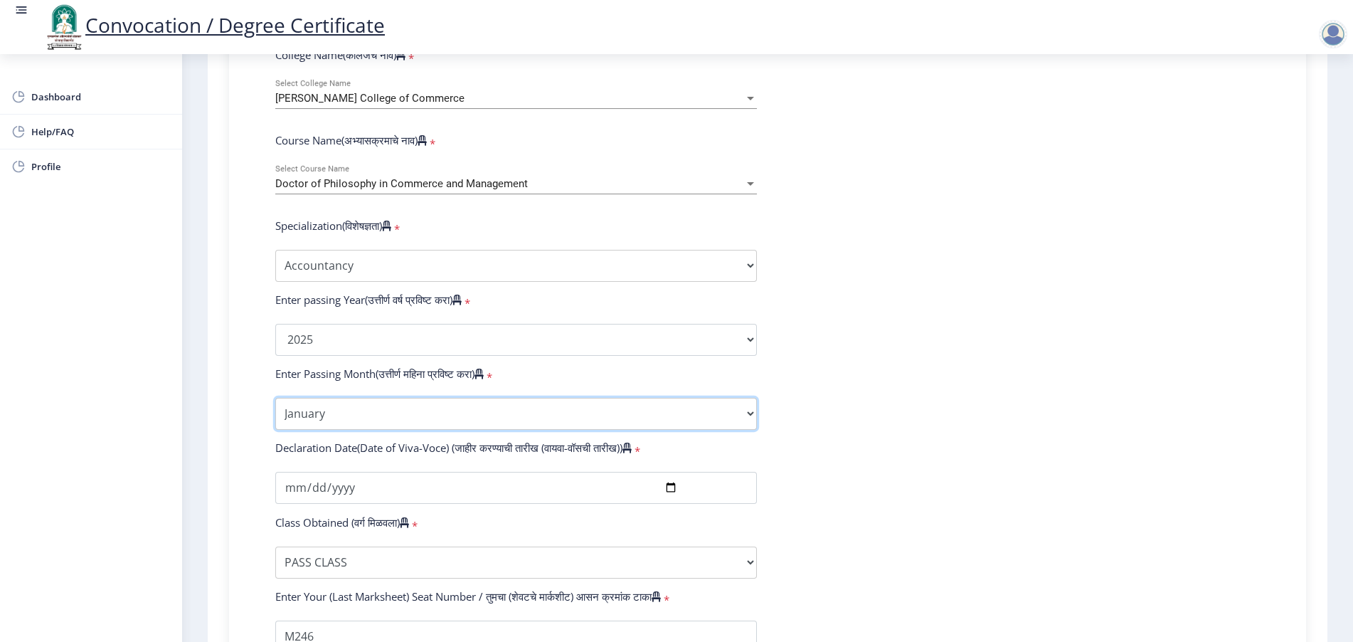
click at [344, 430] on select "Enter Passing Month January February March April May June July August September…" at bounding box center [516, 414] width 482 height 32
click at [275, 411] on select "Enter Passing Month January February March April May June July August September…" at bounding box center [516, 414] width 482 height 32
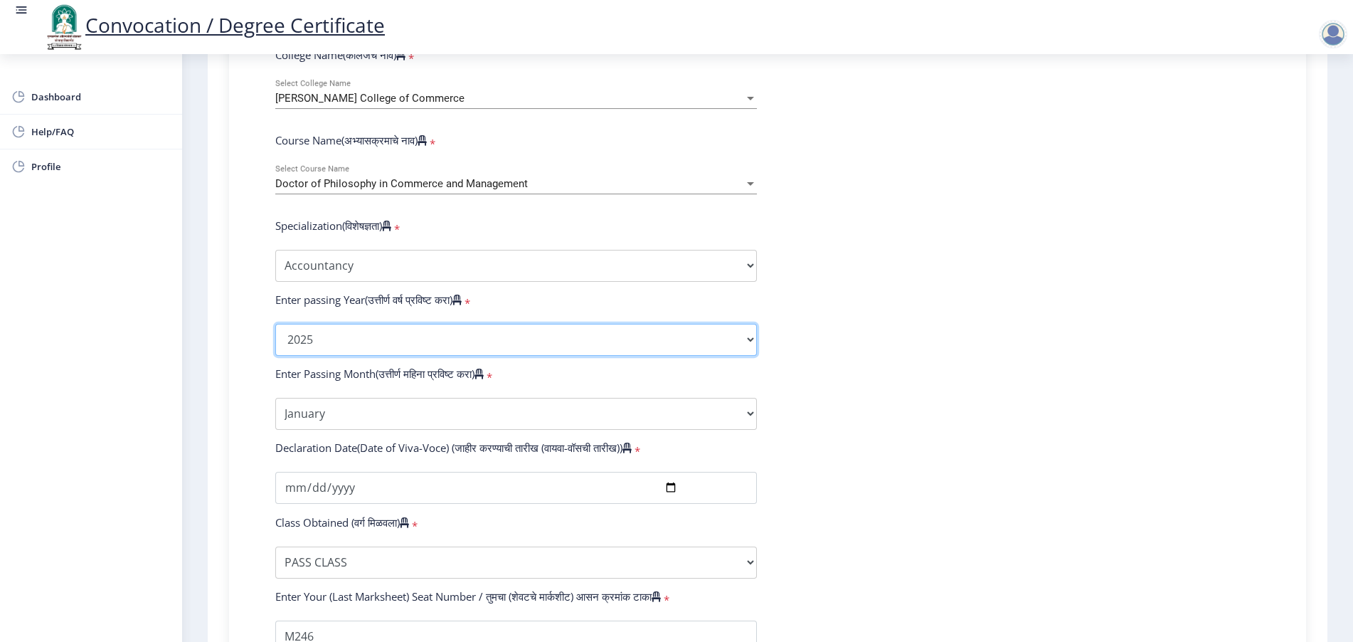
click at [379, 356] on select "2025 2024 2023 2022 2021 2020 2019 2018 2017 2016 2015 2014 2013 2012 2011 2010…" at bounding box center [516, 340] width 482 height 32
click at [275, 337] on select "2025 2024 2023 2022 2021 2020 2019 2018 2017 2016 2015 2014 2013 2012 2011 2010…" at bounding box center [516, 340] width 482 height 32
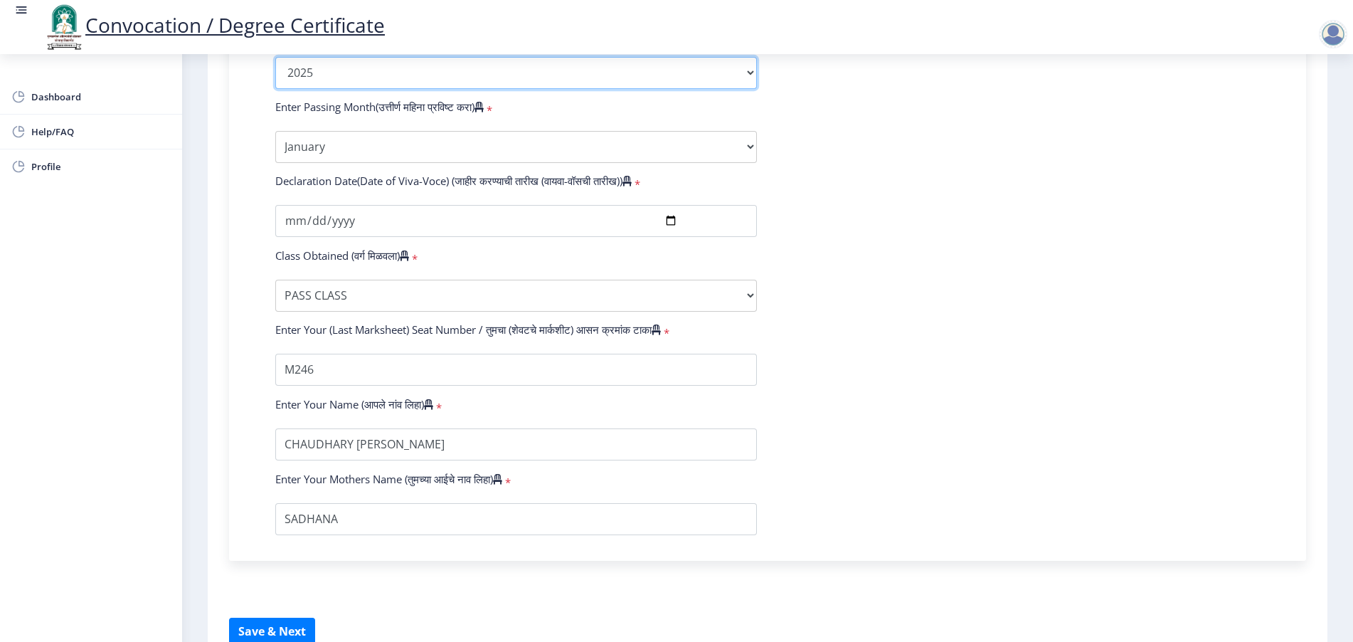
scroll to position [881, 0]
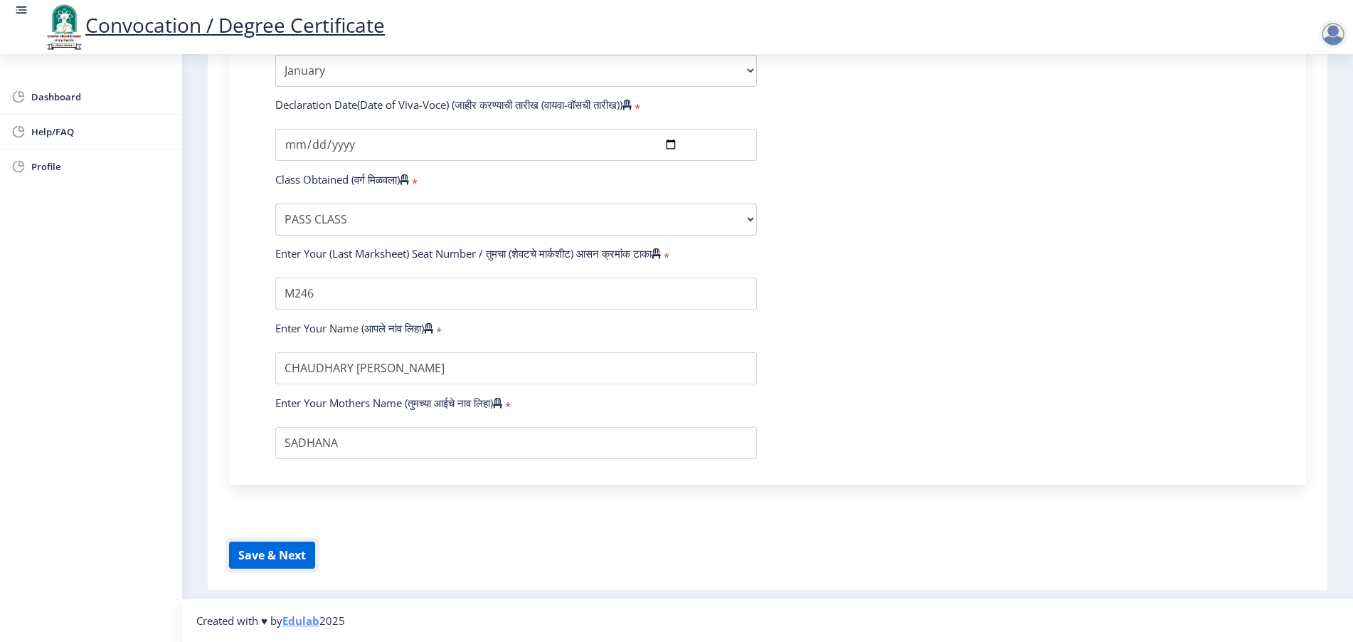
click at [265, 558] on button "Save & Next" at bounding box center [272, 554] width 86 height 27
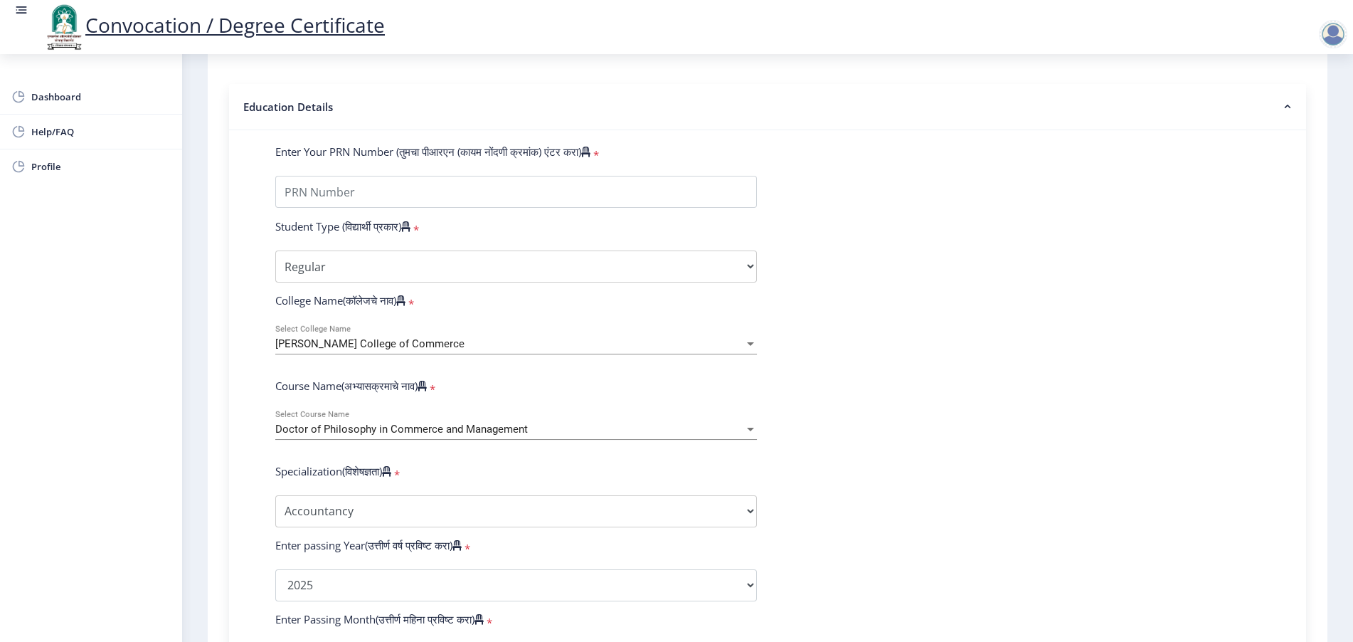
scroll to position [258, 0]
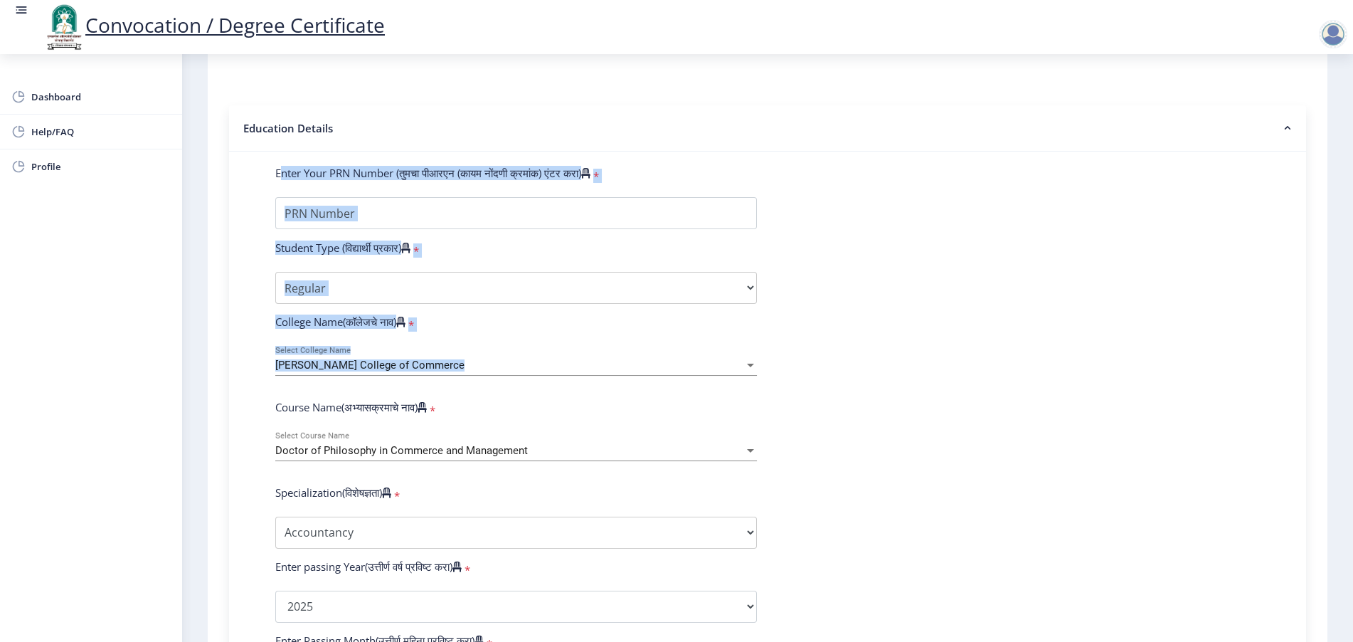
drag, startPoint x: 268, startPoint y: 189, endPoint x: 433, endPoint y: 397, distance: 265.4
click at [433, 397] on form "Enter Your PRN Number (तुमचा पीआरएन (कायम नोंदणी क्रमांक) एंटर करा) * Student T…" at bounding box center [768, 617] width 1006 height 903
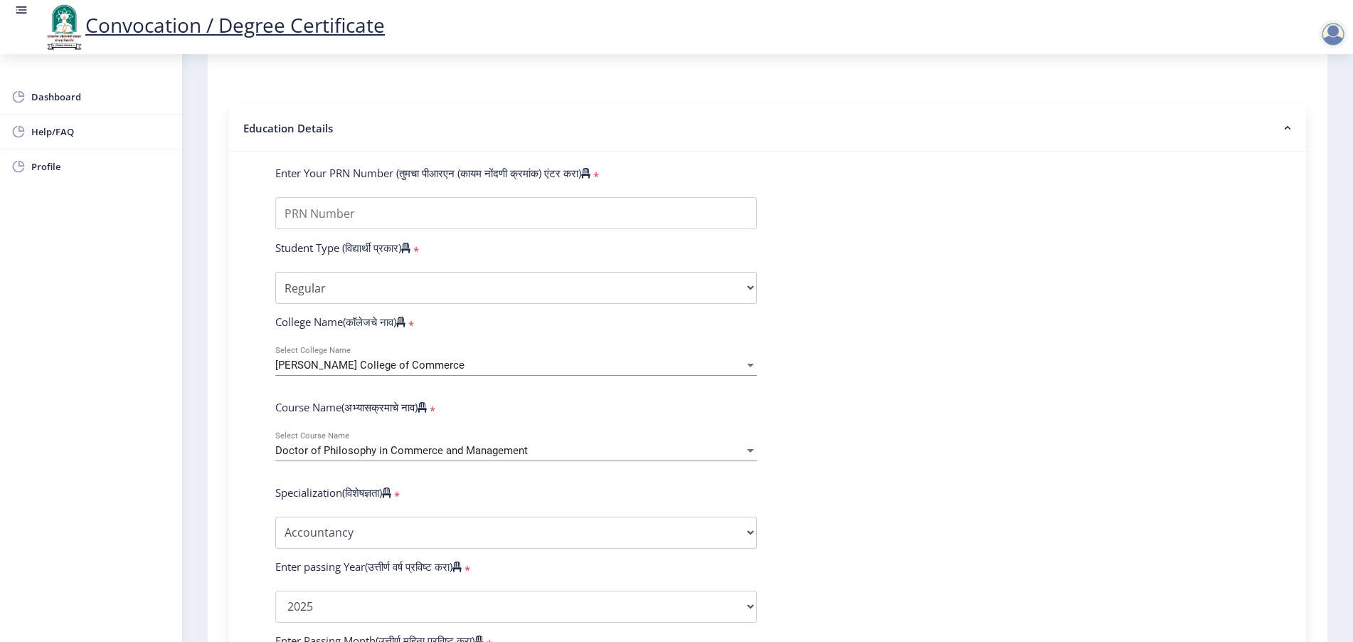
click at [386, 132] on nb-accordion-item-header "Education Details" at bounding box center [767, 128] width 1077 height 46
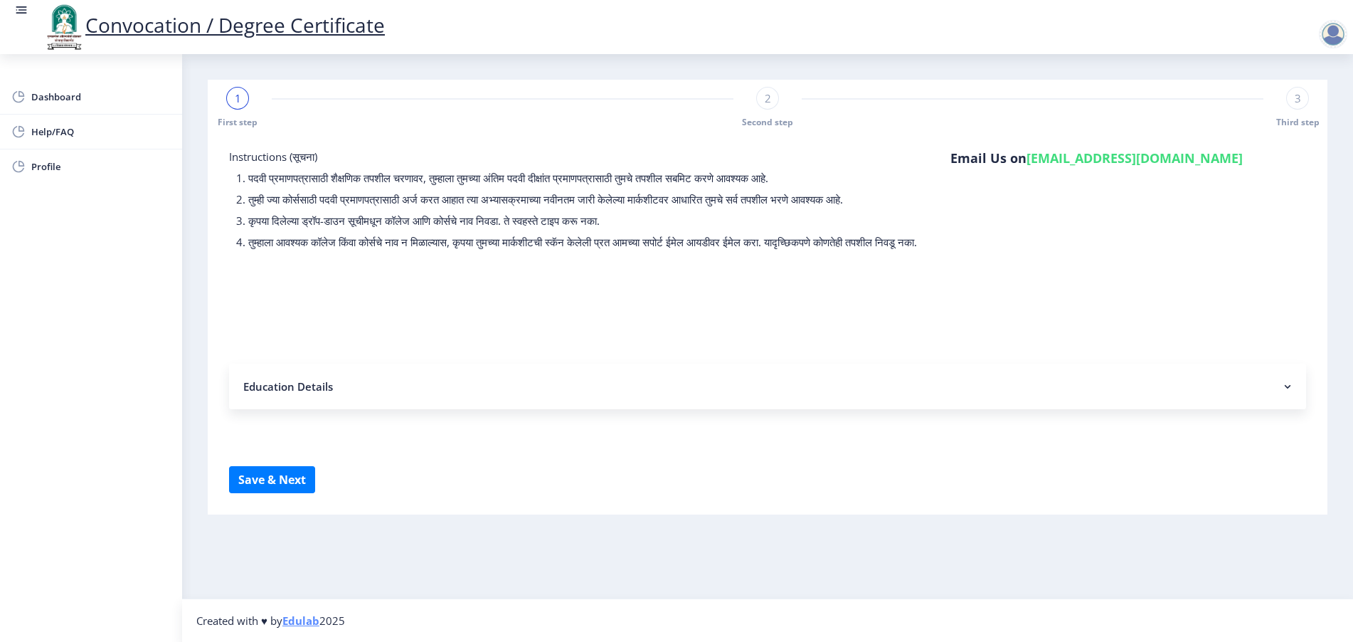
click at [244, 94] on div "1" at bounding box center [237, 98] width 23 height 23
click at [770, 109] on div "2" at bounding box center [767, 98] width 23 height 23
select select "Regular"
select select "Accountancy"
select select "January"
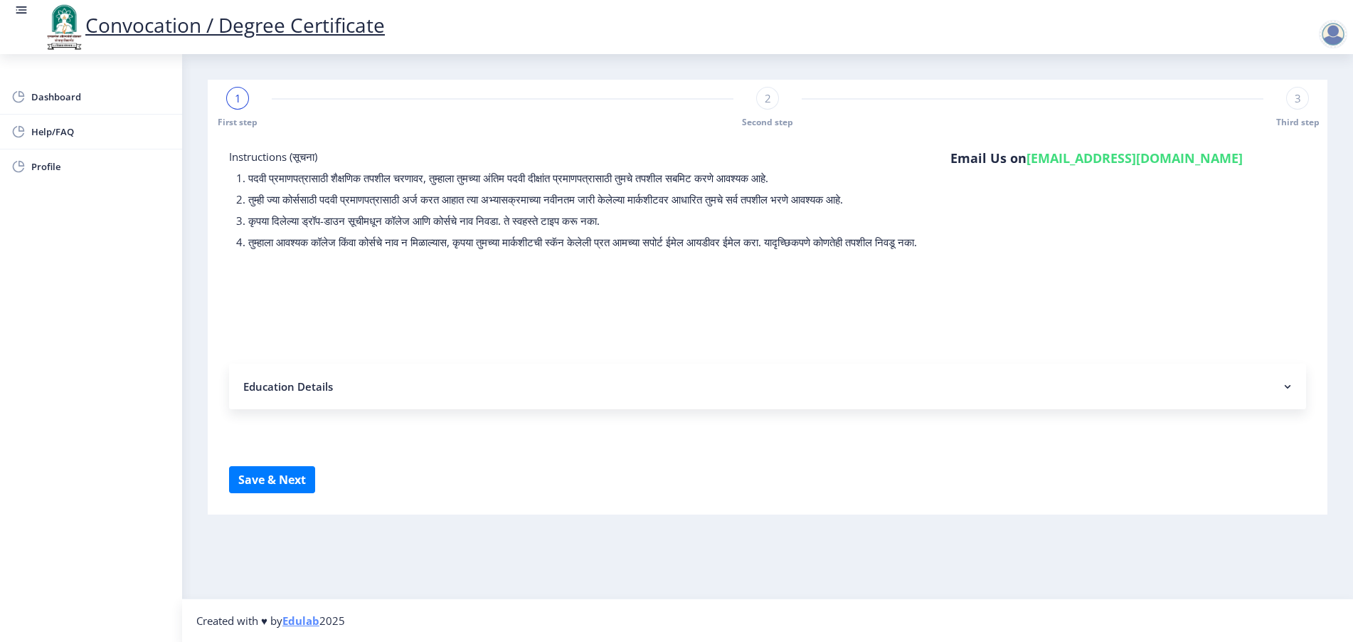
select select "PASS CLASS"
click at [287, 403] on nb-accordion-item-header "Education Details" at bounding box center [767, 387] width 1077 height 46
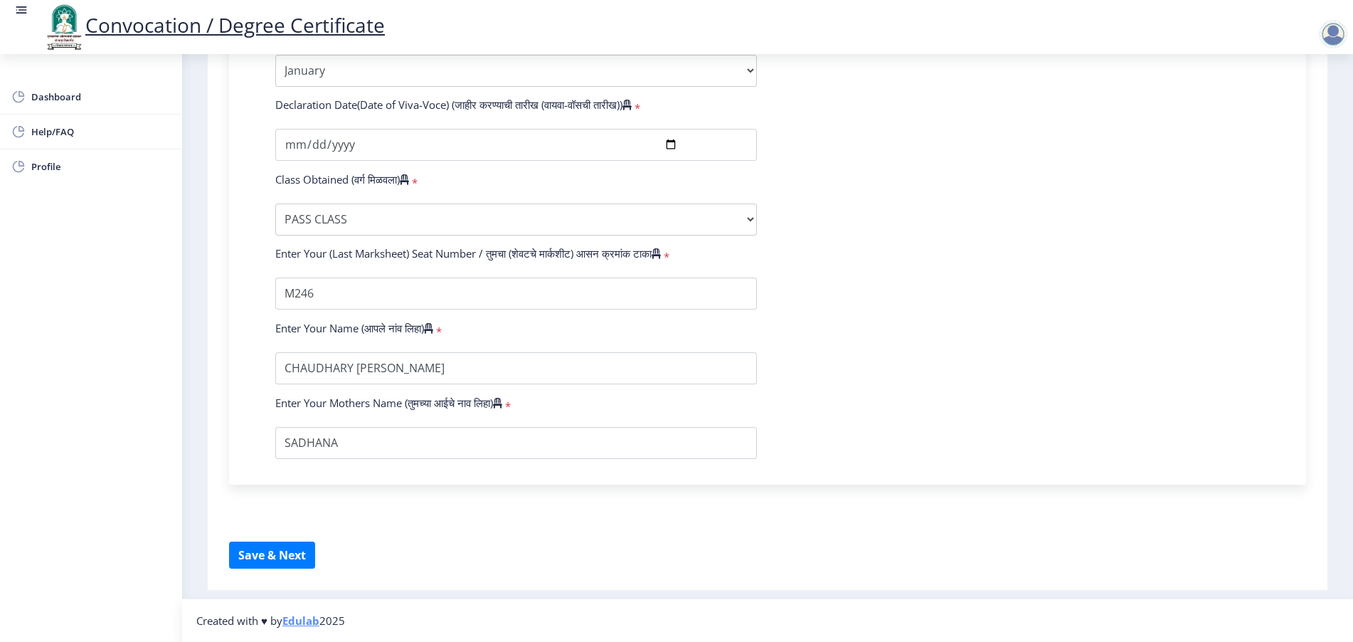
scroll to position [881, 0]
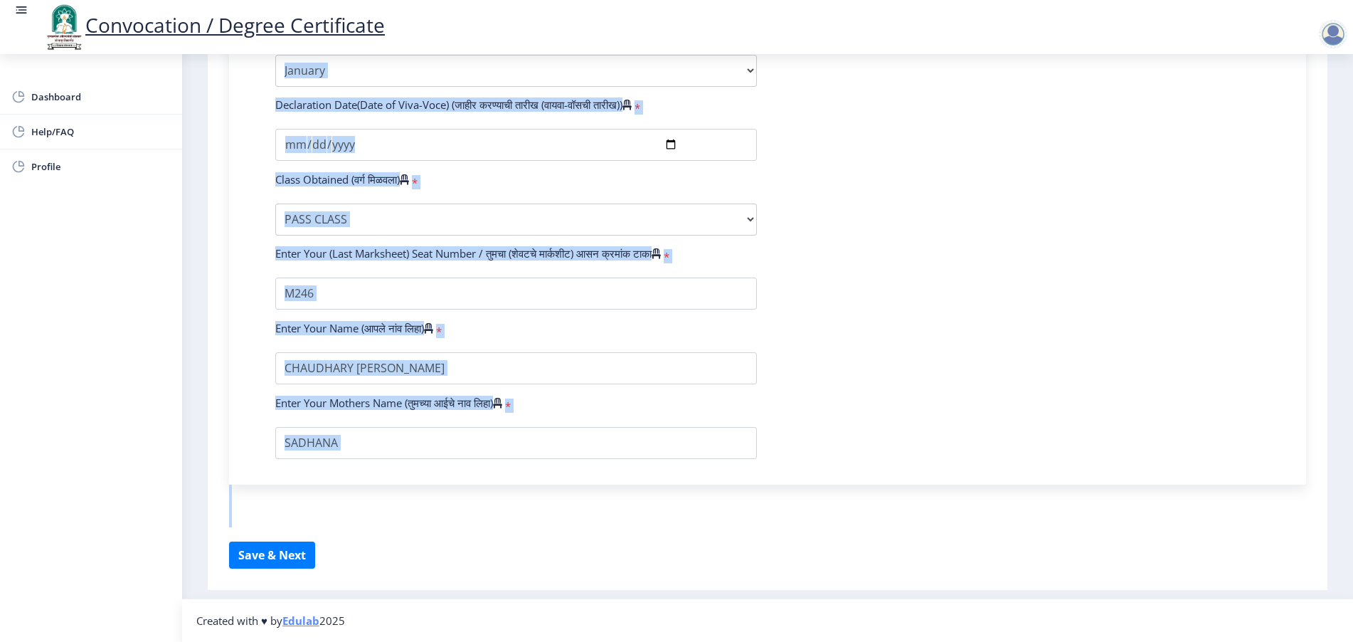
drag, startPoint x: 228, startPoint y: 213, endPoint x: 394, endPoint y: 536, distance: 362.8
copy form "Loremipsu Dolorsi Ametc Adip ELI Seddoe (tुinा uीlabo (eाdo mोंalी e्adांm) vंq…"
click at [786, 313] on form "Enter Your PRN Number (तुमचा पीआरएन (कायम नोंदणी क्रमांक) एंटर करा) * Student T…" at bounding box center [768, 7] width 1006 height 903
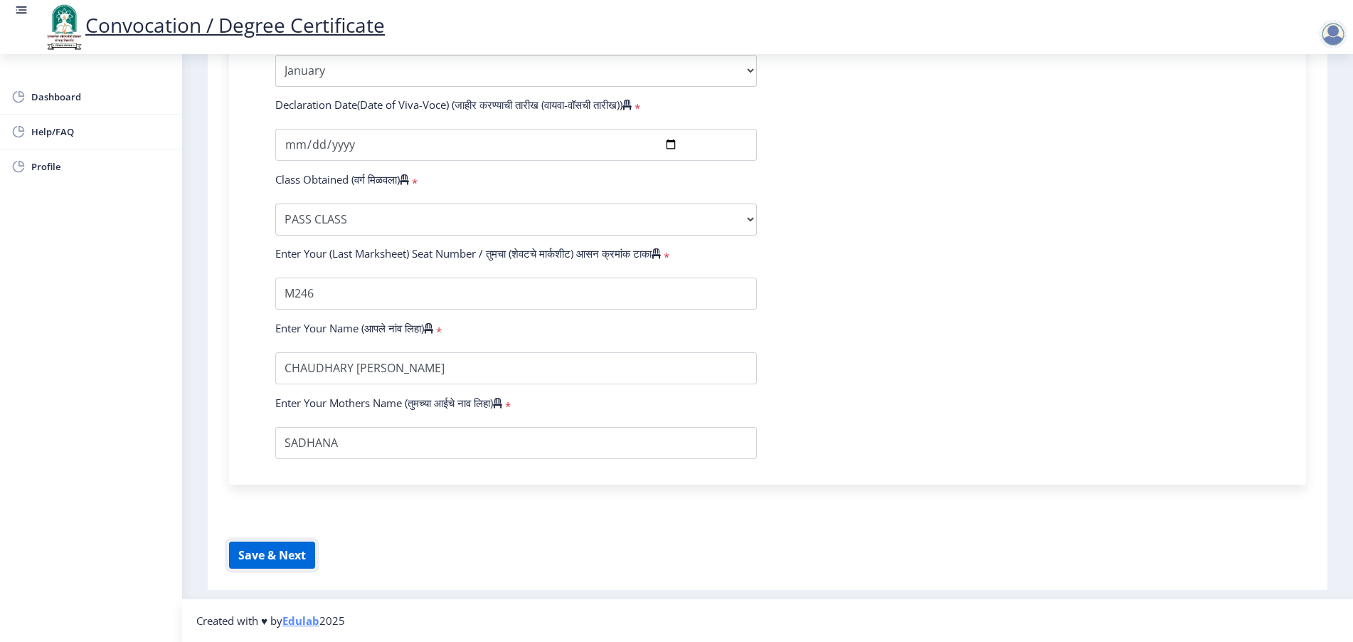
click at [234, 561] on button "Save & Next" at bounding box center [272, 554] width 86 height 27
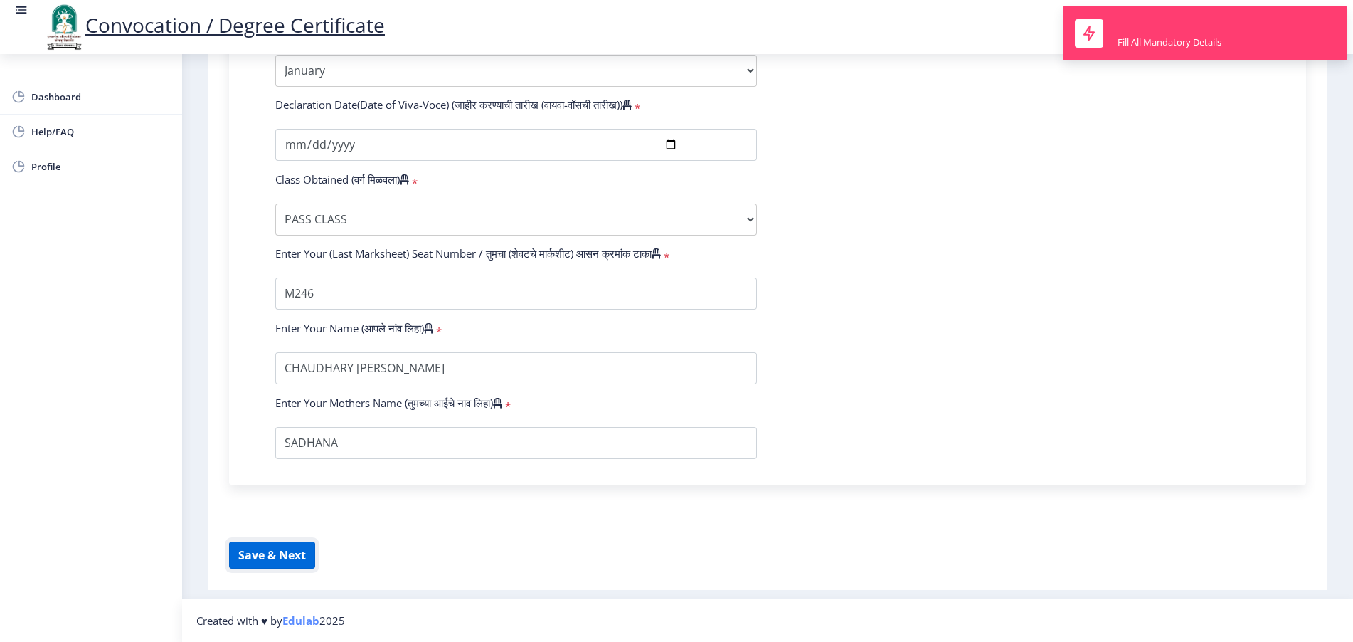
click at [295, 551] on button "Save & Next" at bounding box center [272, 554] width 86 height 27
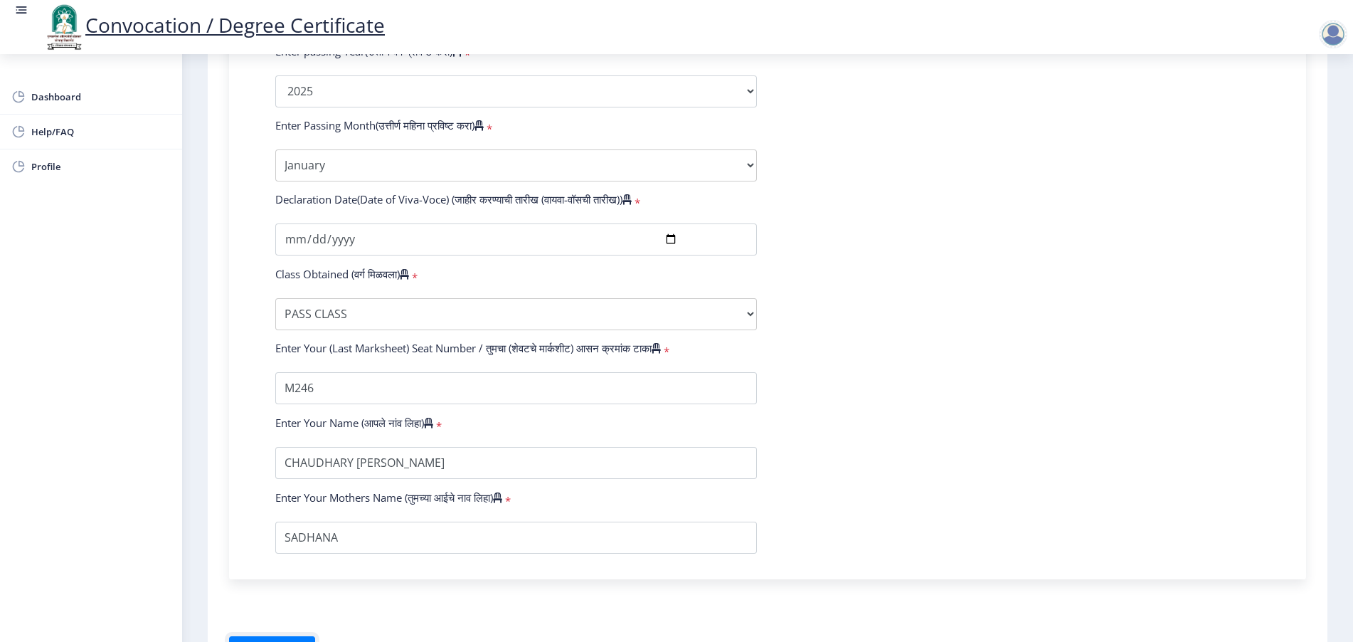
scroll to position [614, 0]
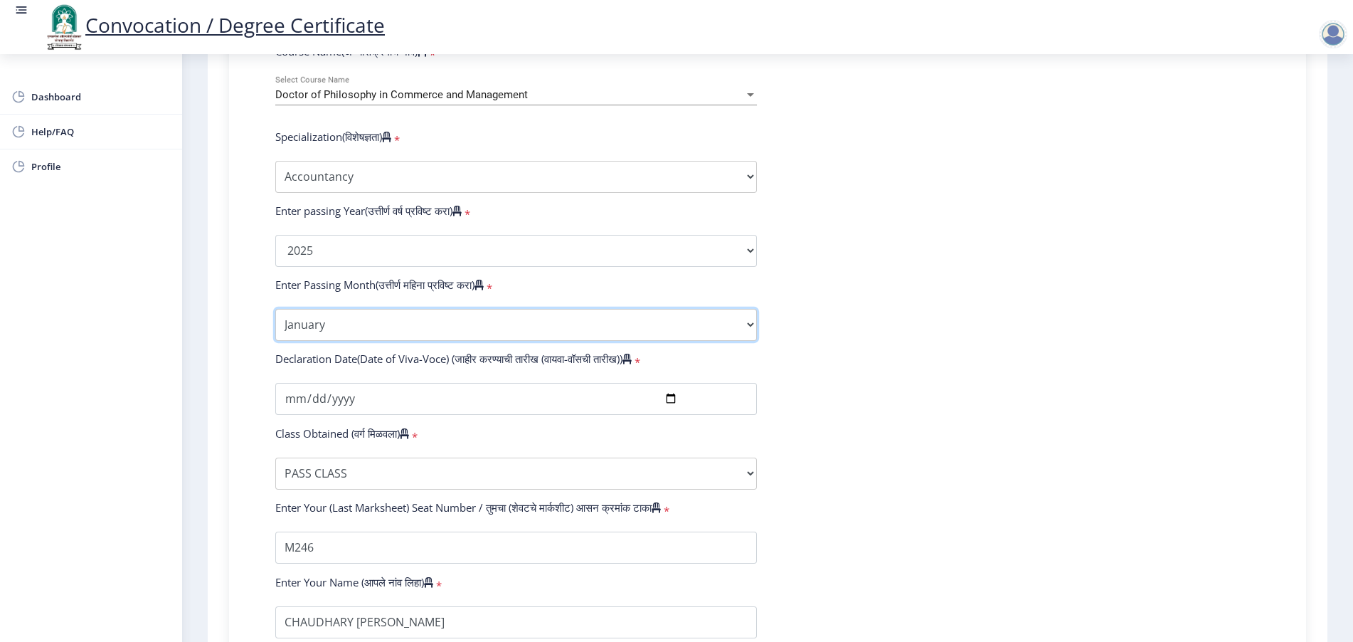
click at [651, 341] on select "Enter Passing Month January February March April May June July August September…" at bounding box center [516, 325] width 482 height 32
click at [275, 322] on select "Enter Passing Month January February March April May June July August September…" at bounding box center [516, 325] width 482 height 32
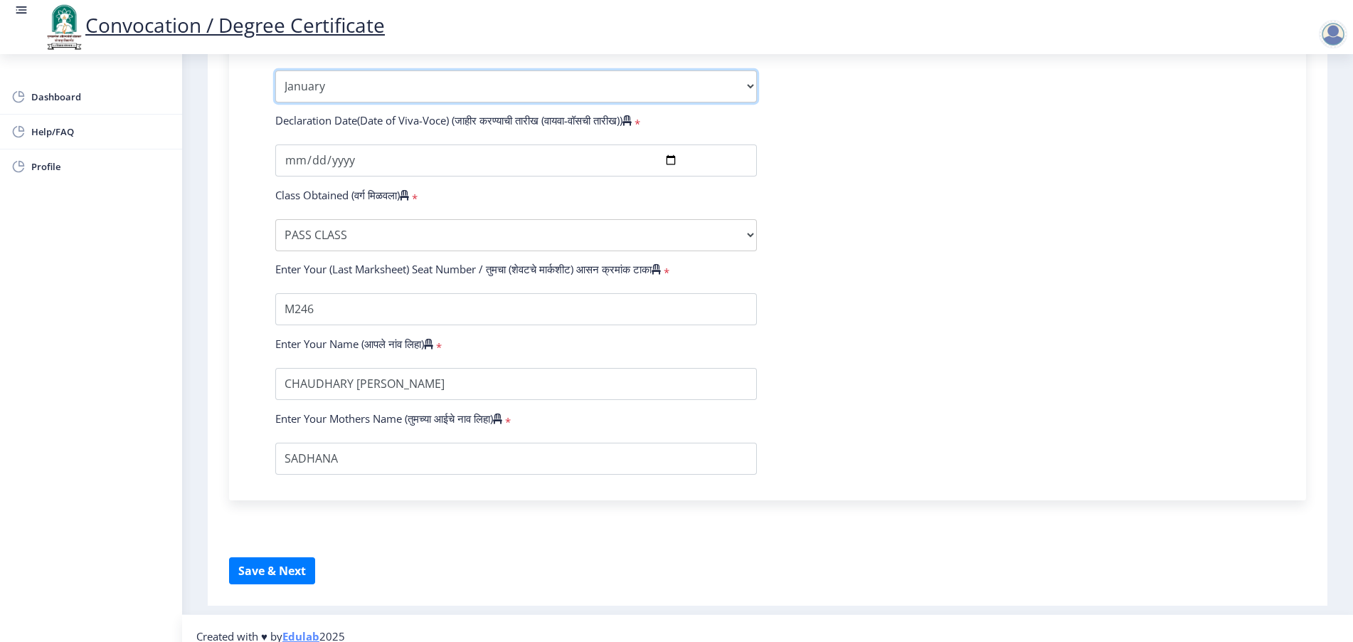
scroll to position [881, 0]
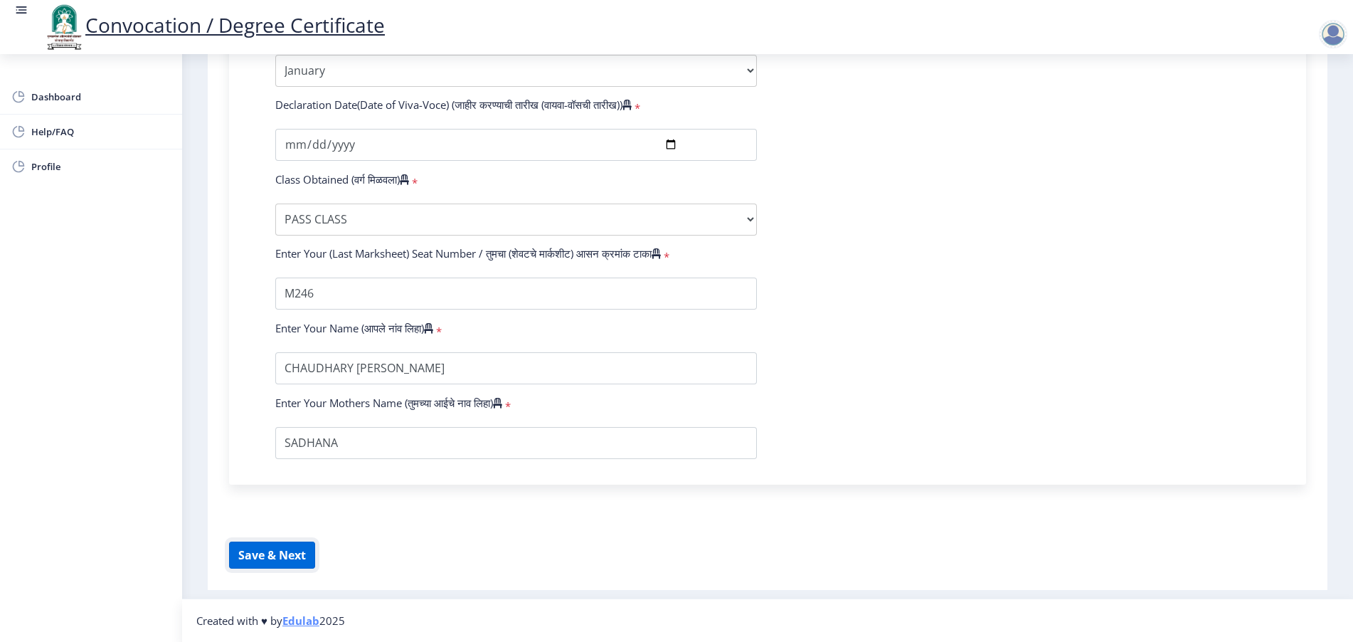
click at [302, 553] on button "Save & Next" at bounding box center [272, 554] width 86 height 27
